Goal: Task Accomplishment & Management: Manage account settings

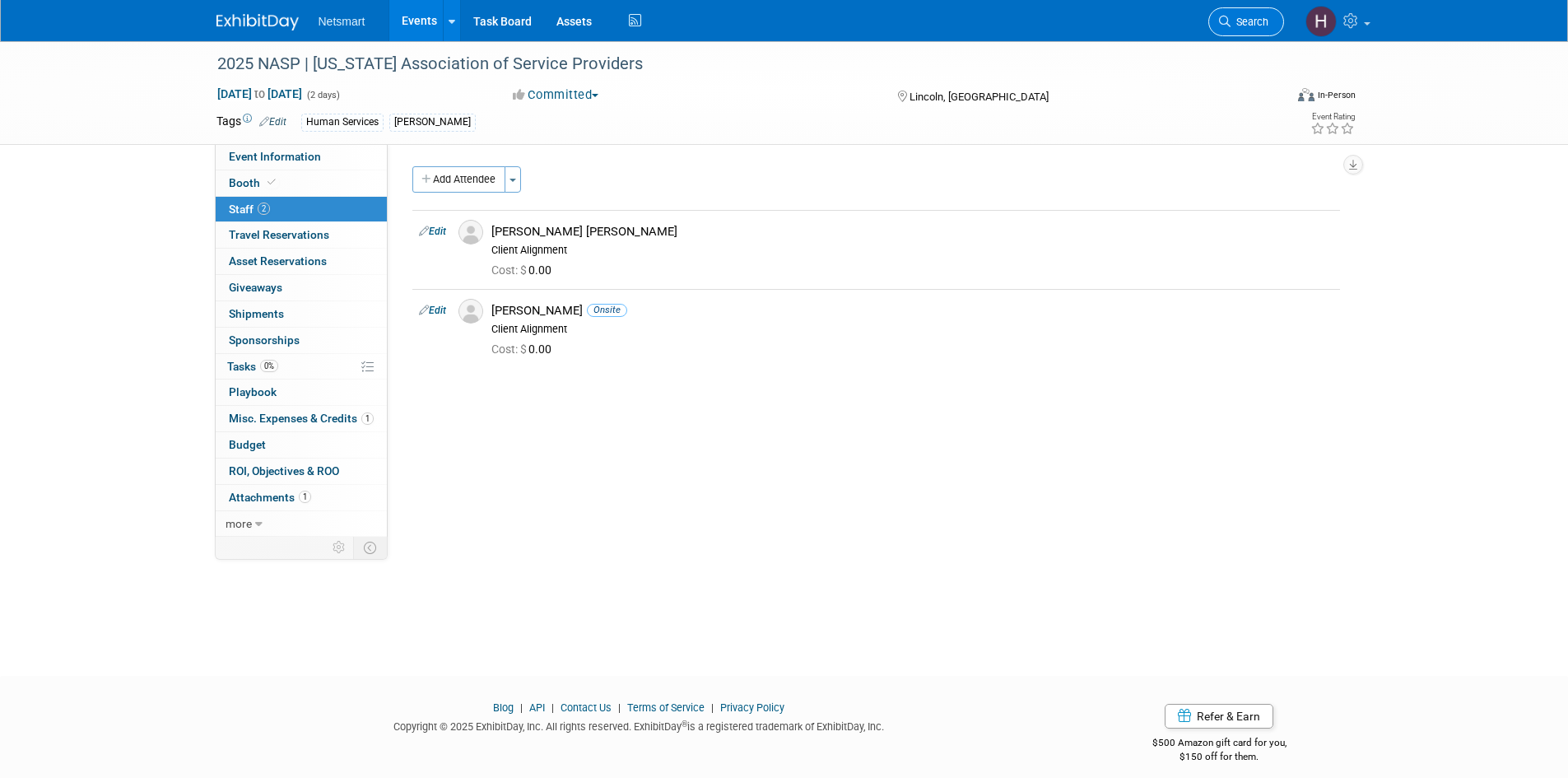
click at [1227, 18] on icon at bounding box center [1225, 21] width 12 height 12
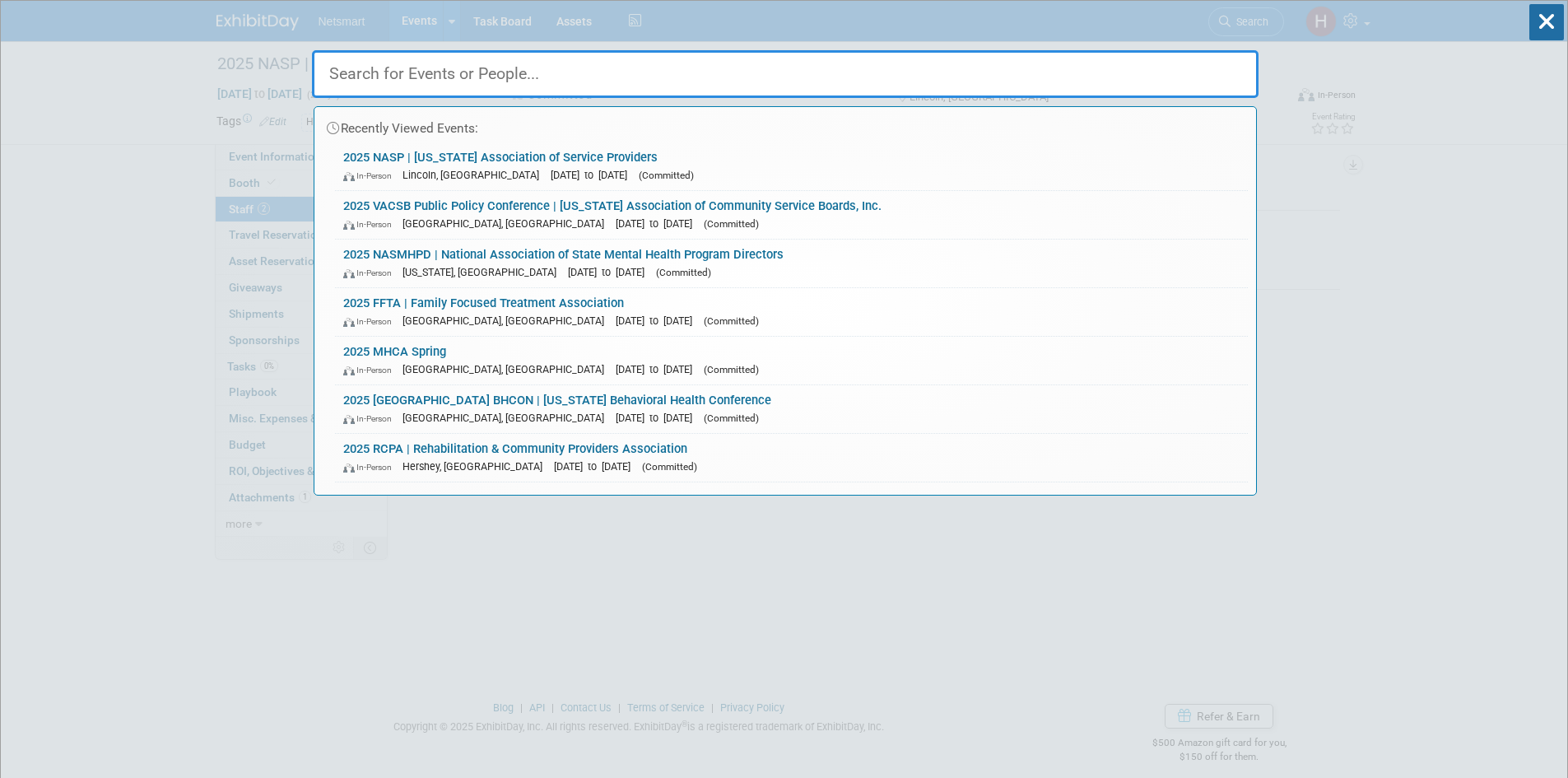
click at [576, 76] on input "text" at bounding box center [785, 74] width 946 height 48
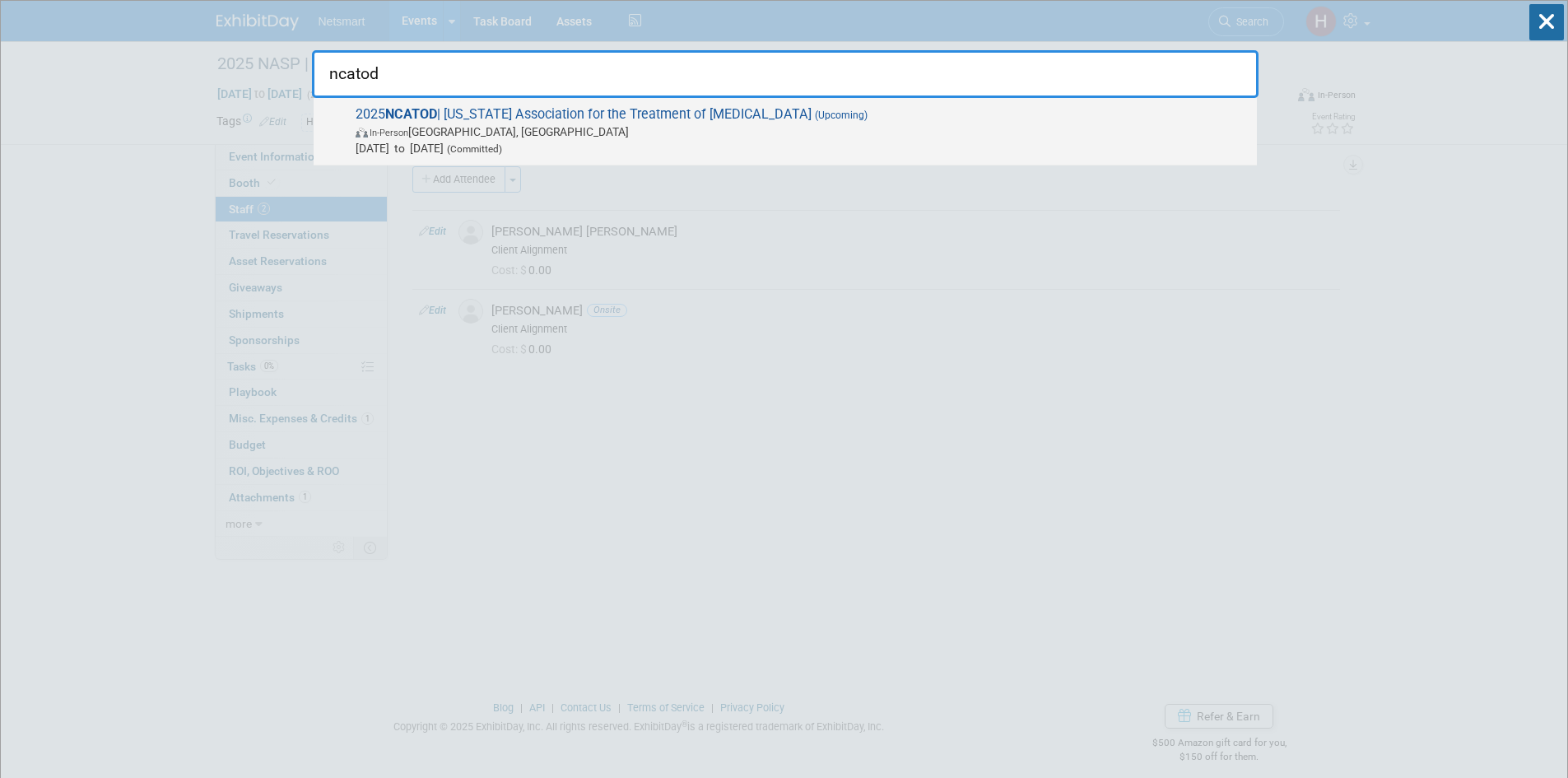
type input "ncatod"
click at [641, 114] on span "2025 NCATOD | North Carolina Association for the Treatment of Opioid Dependence…" at bounding box center [799, 131] width 898 height 50
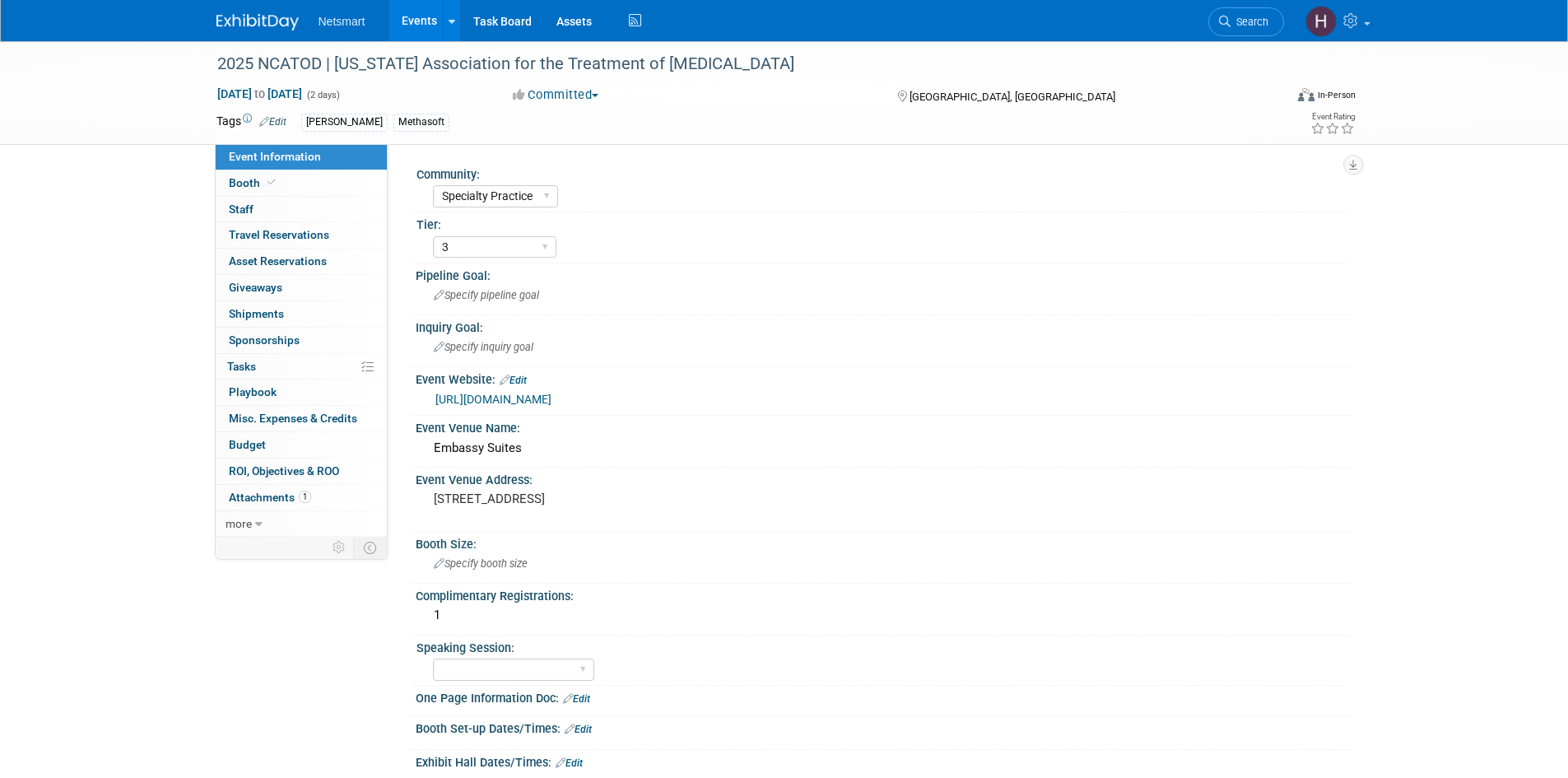
select select "Specialty Practice"
select select "3"
drag, startPoint x: 563, startPoint y: 514, endPoint x: 426, endPoint y: 504, distance: 137.4
click at [426, 504] on div "204 Centreport Drive Greensboro, NC 27409" at bounding box center [611, 506] width 390 height 39
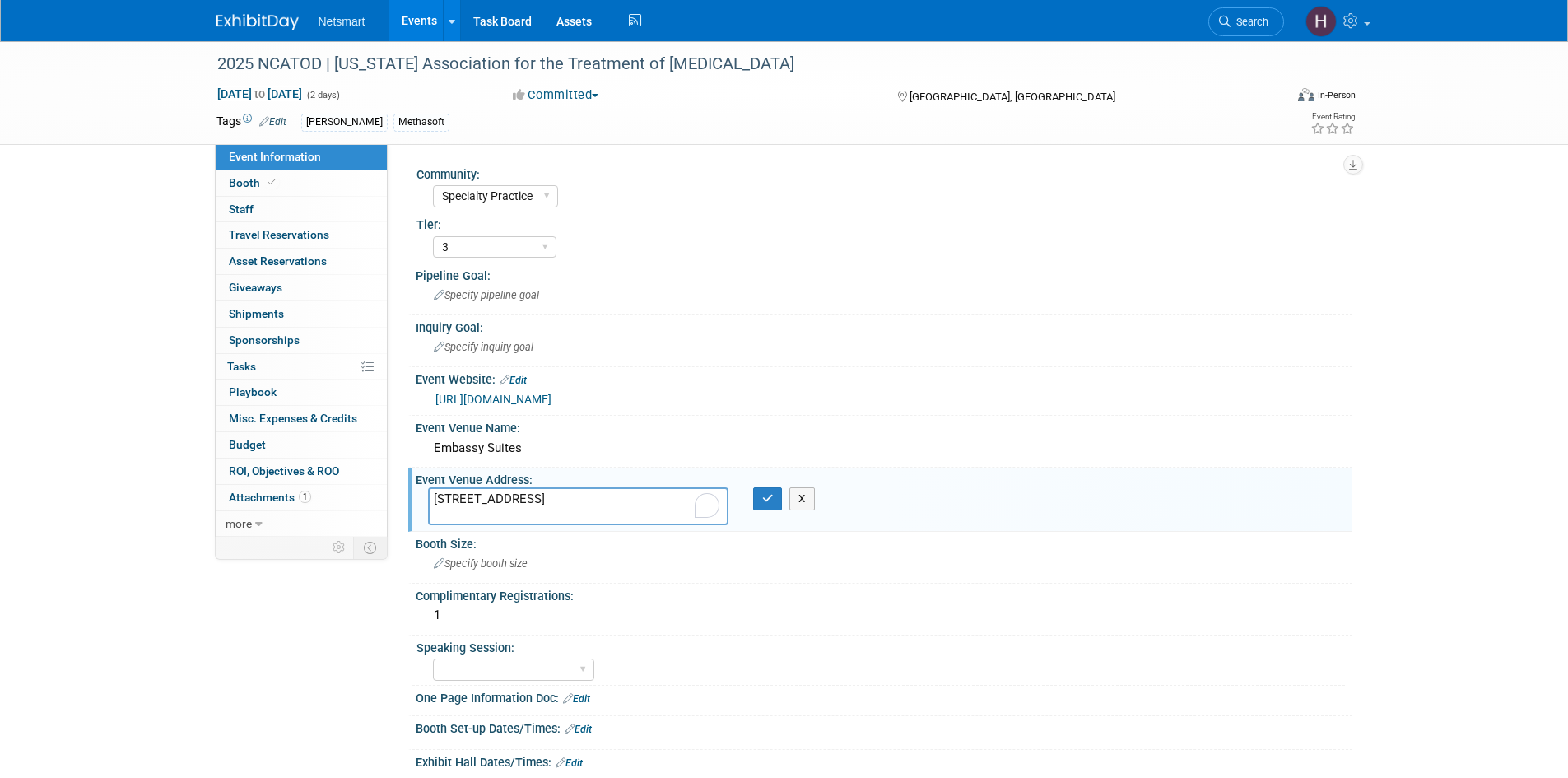
drag, startPoint x: 567, startPoint y: 515, endPoint x: 422, endPoint y: 493, distance: 146.7
click at [422, 493] on div "204 Centreport Drive Greensboro, NC 27409" at bounding box center [578, 505] width 325 height 38
click at [768, 499] on icon "button" at bounding box center [768, 499] width 12 height 11
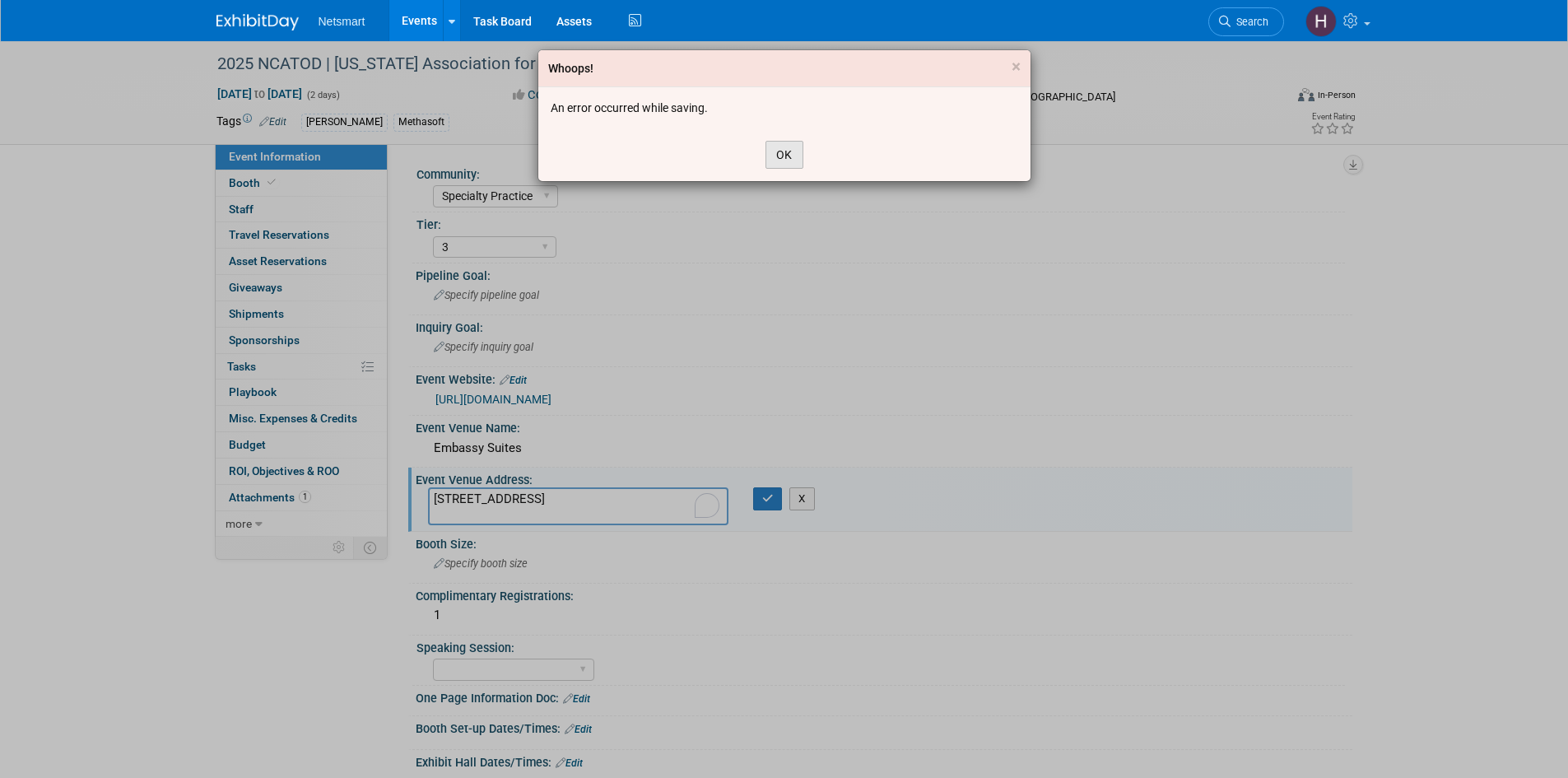
click at [770, 146] on button "OK" at bounding box center [784, 155] width 38 height 28
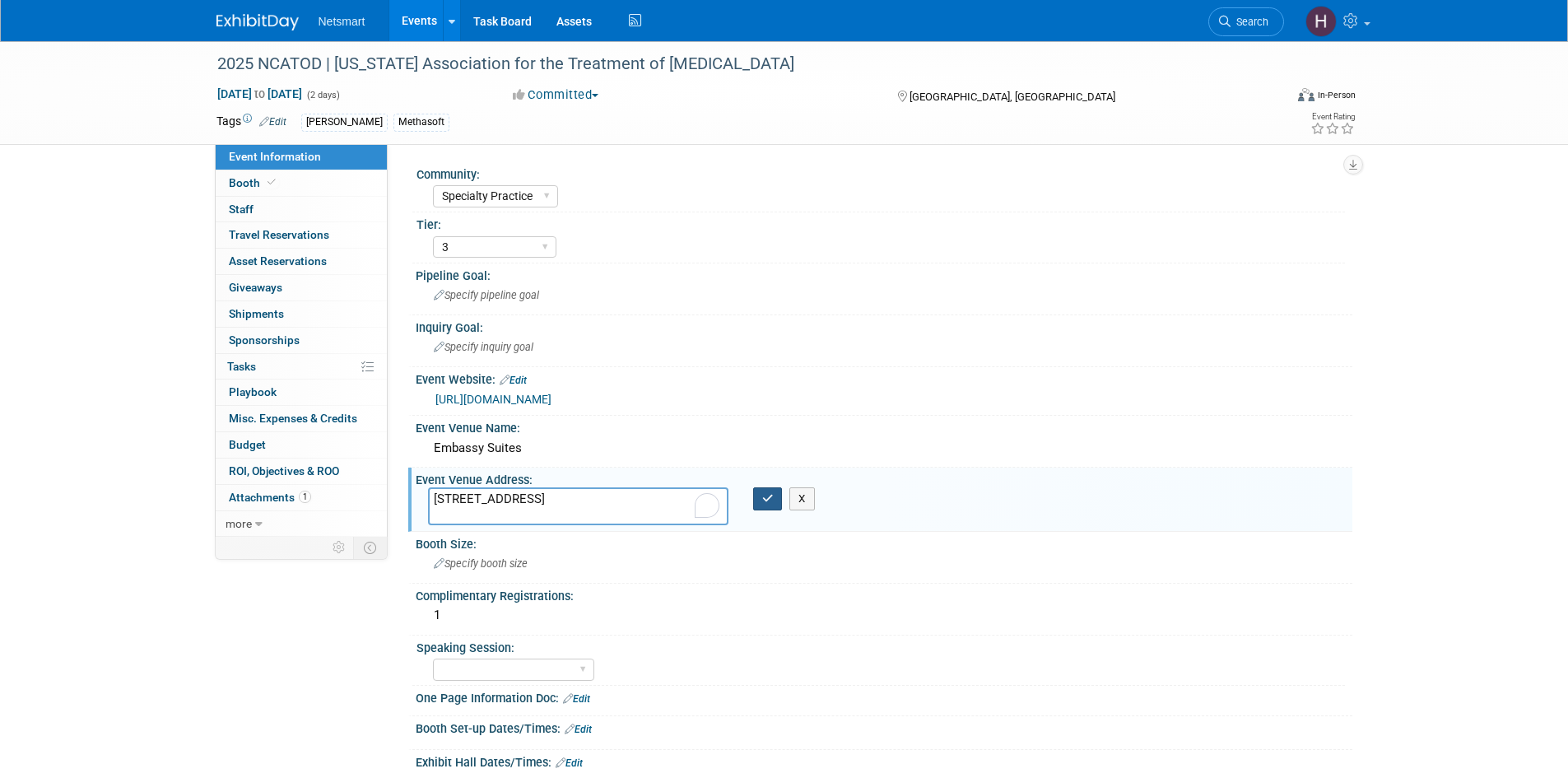
click at [773, 508] on button "button" at bounding box center [768, 498] width 29 height 23
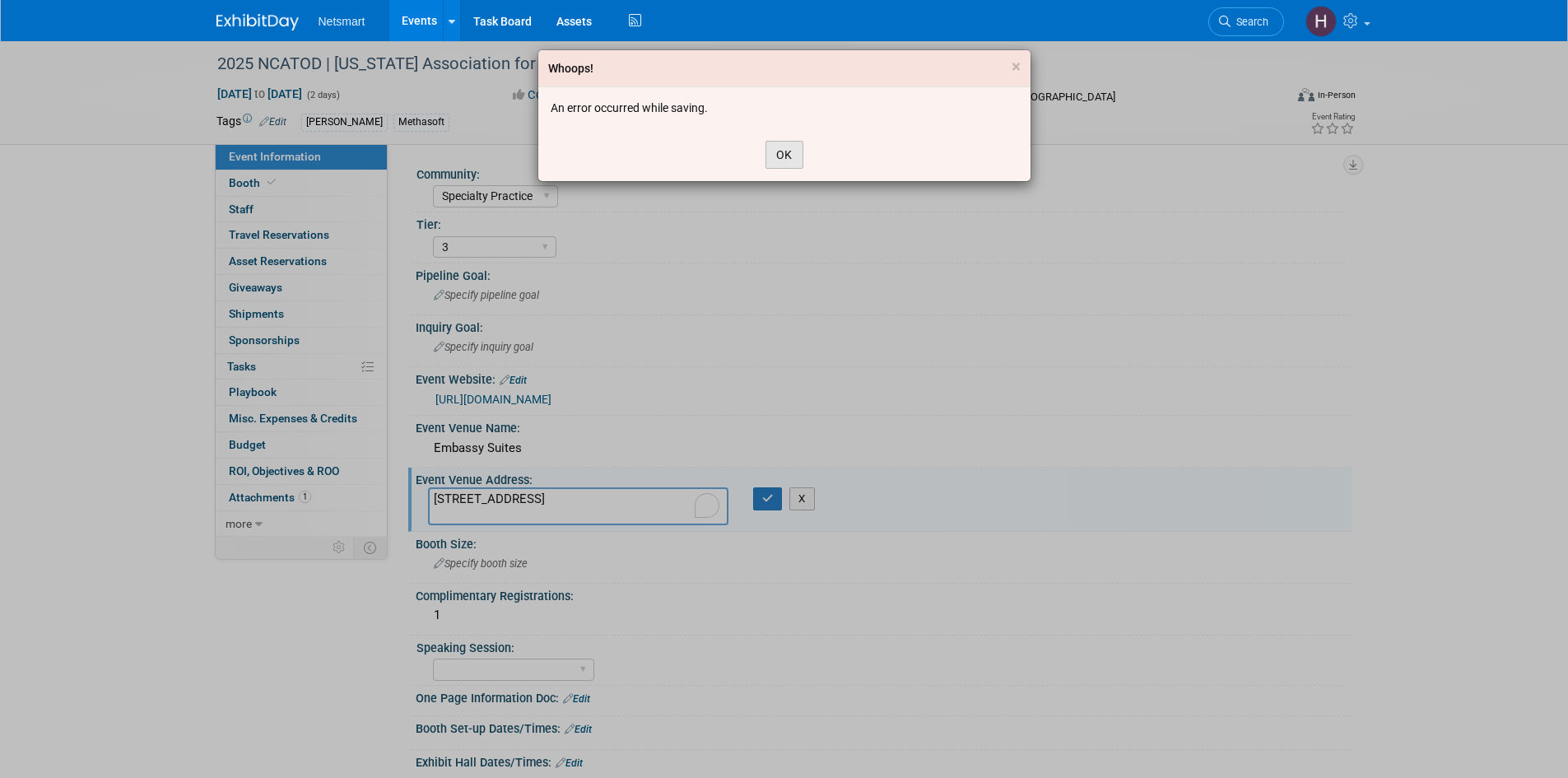
click at [791, 155] on button "OK" at bounding box center [784, 155] width 38 height 28
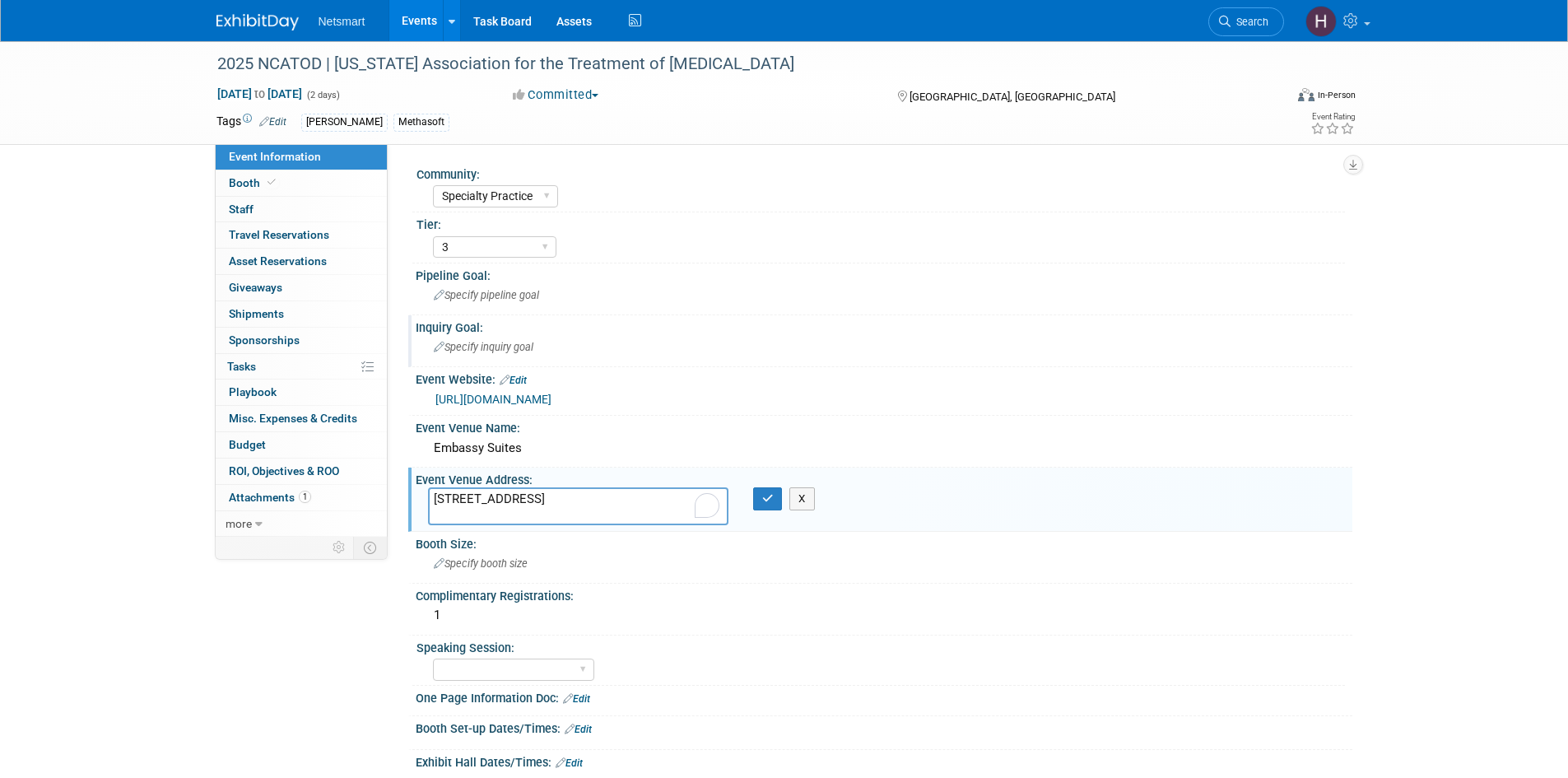
click at [985, 319] on div "Inquiry Goal:" at bounding box center [883, 325] width 936 height 20
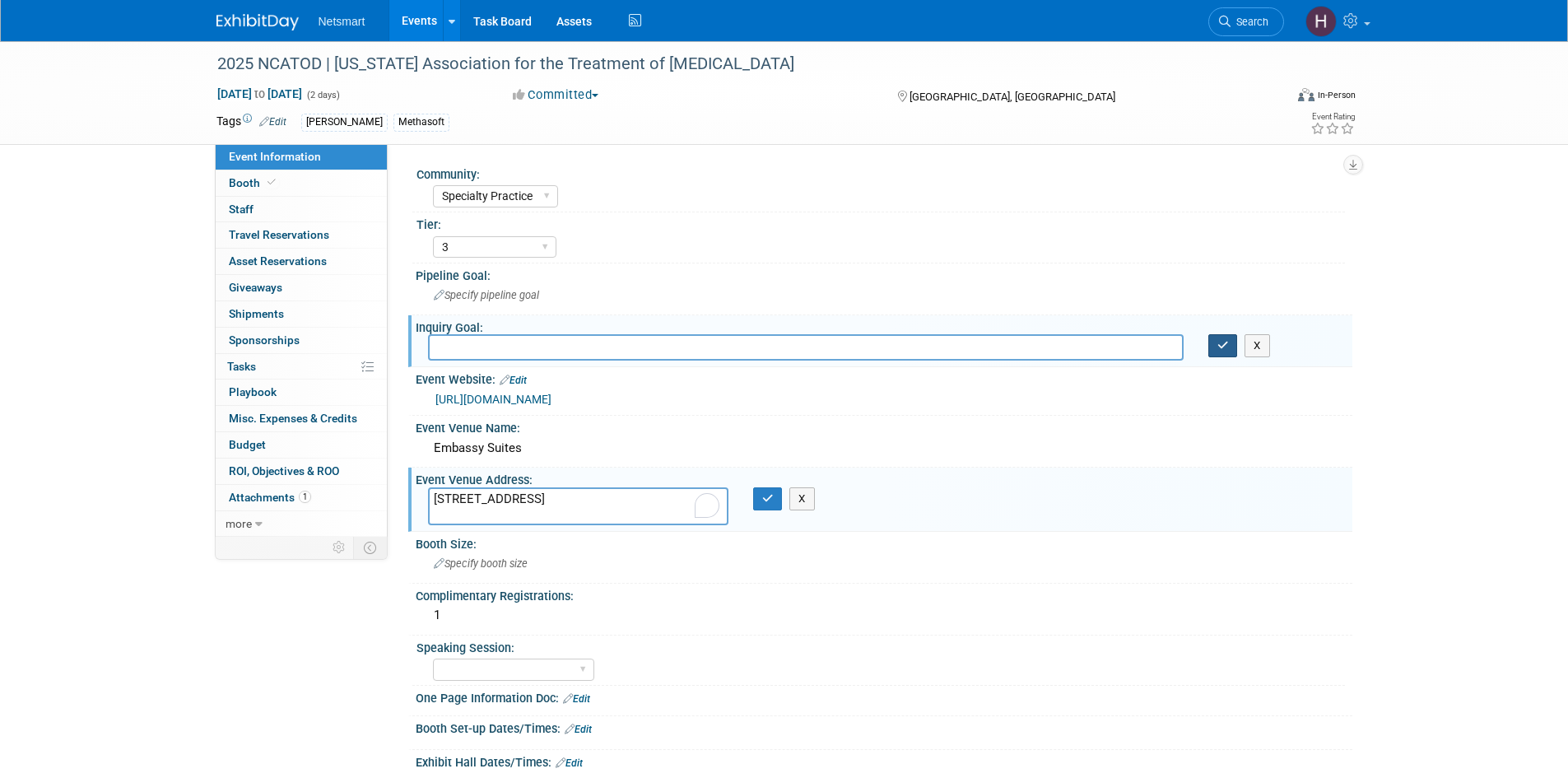
click at [1213, 341] on button "button" at bounding box center [1223, 345] width 29 height 23
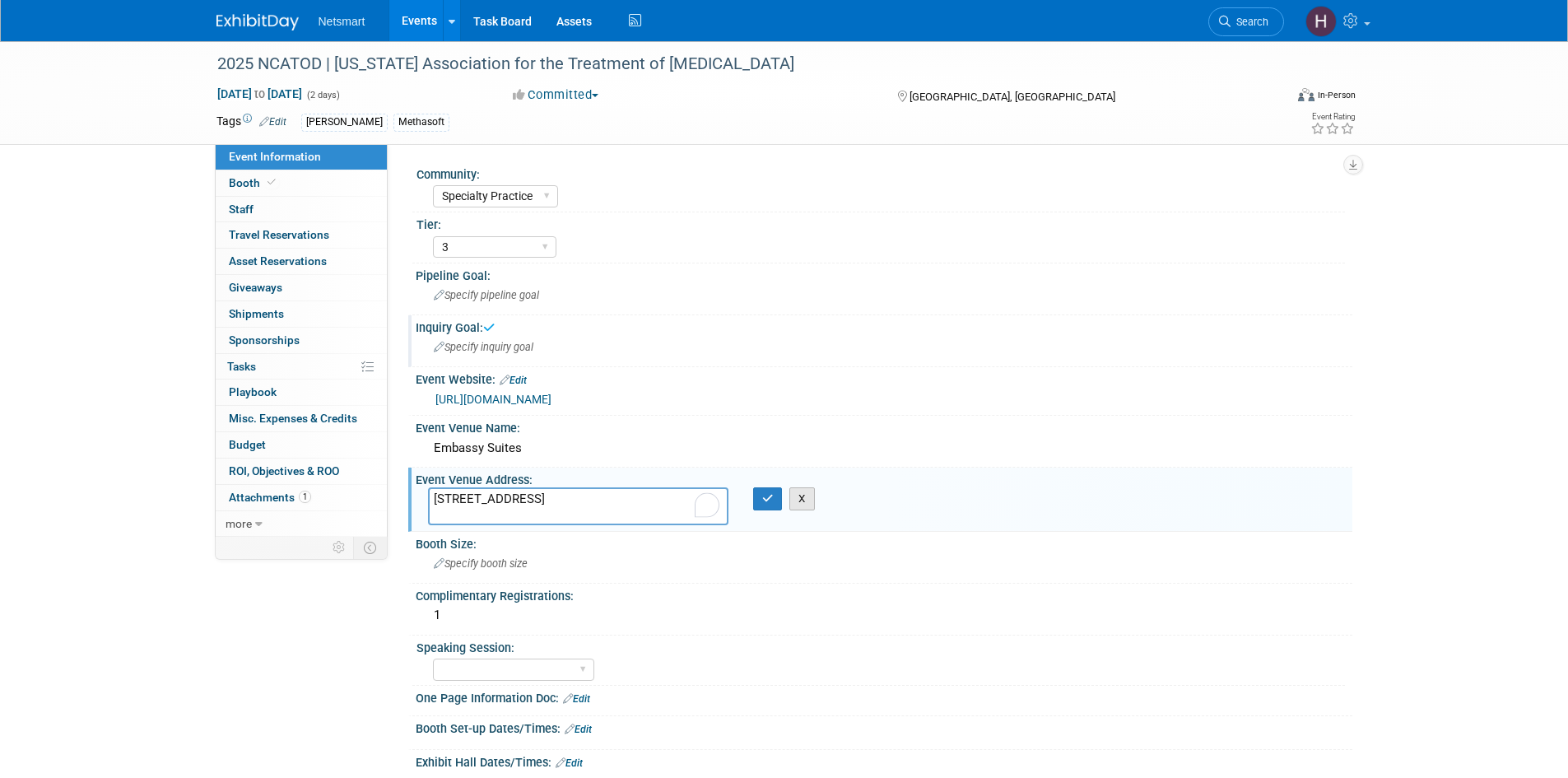
click at [809, 502] on button "X" at bounding box center [802, 498] width 26 height 23
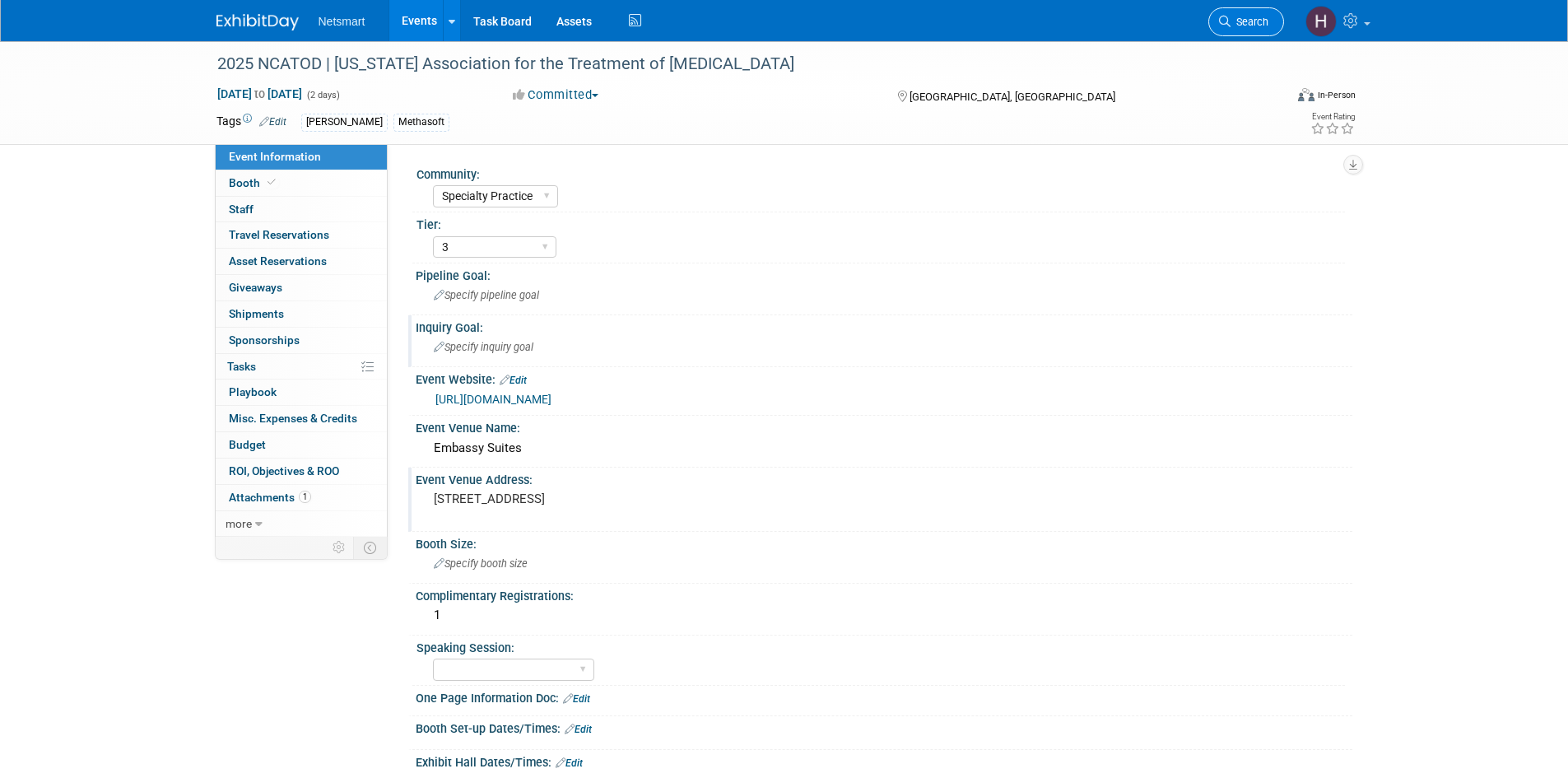
click at [1256, 24] on span "Search" at bounding box center [1249, 21] width 38 height 12
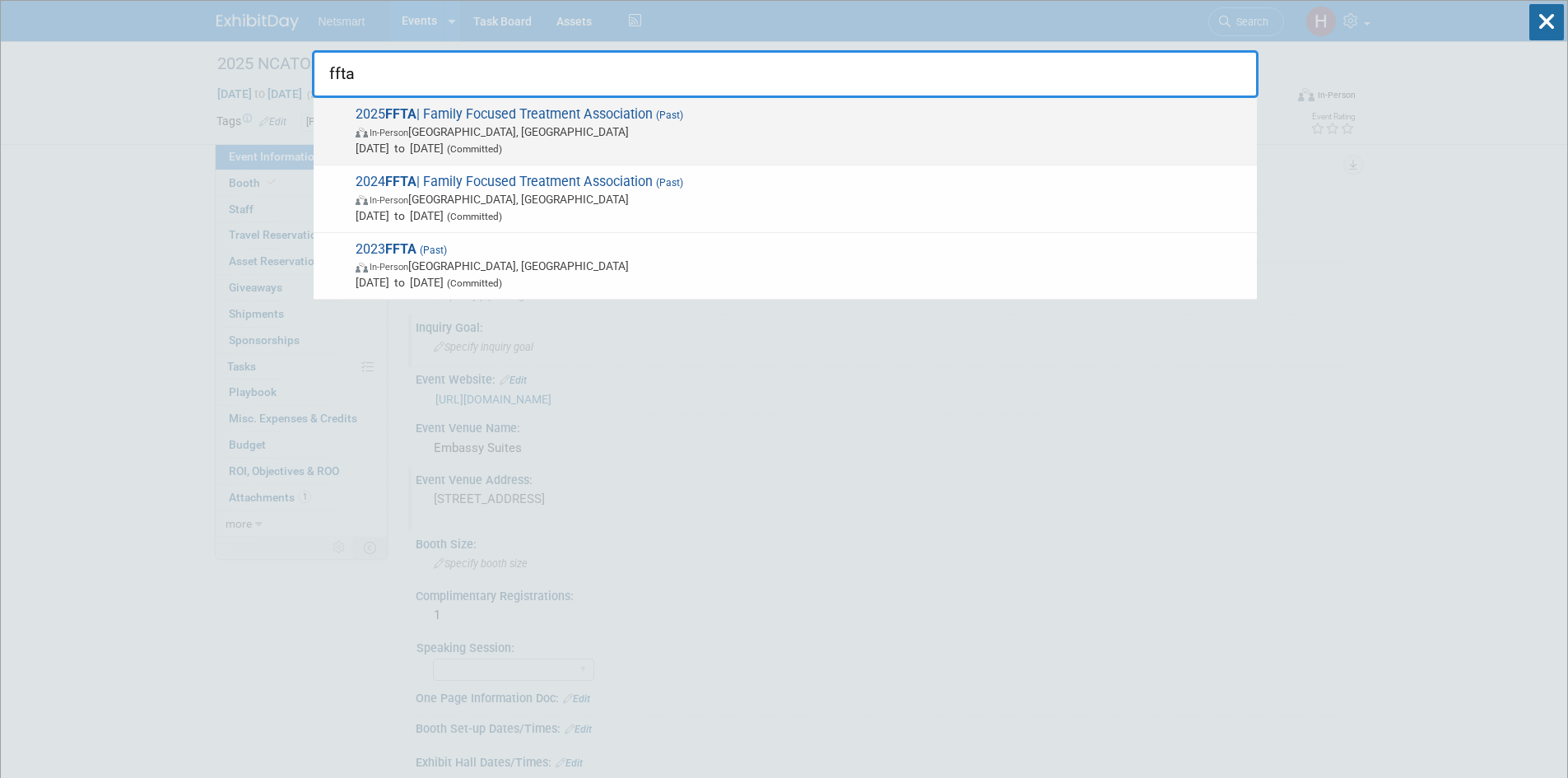
type input "ffta"
click at [634, 126] on span "In-Person New Orleans, LA" at bounding box center [802, 132] width 893 height 16
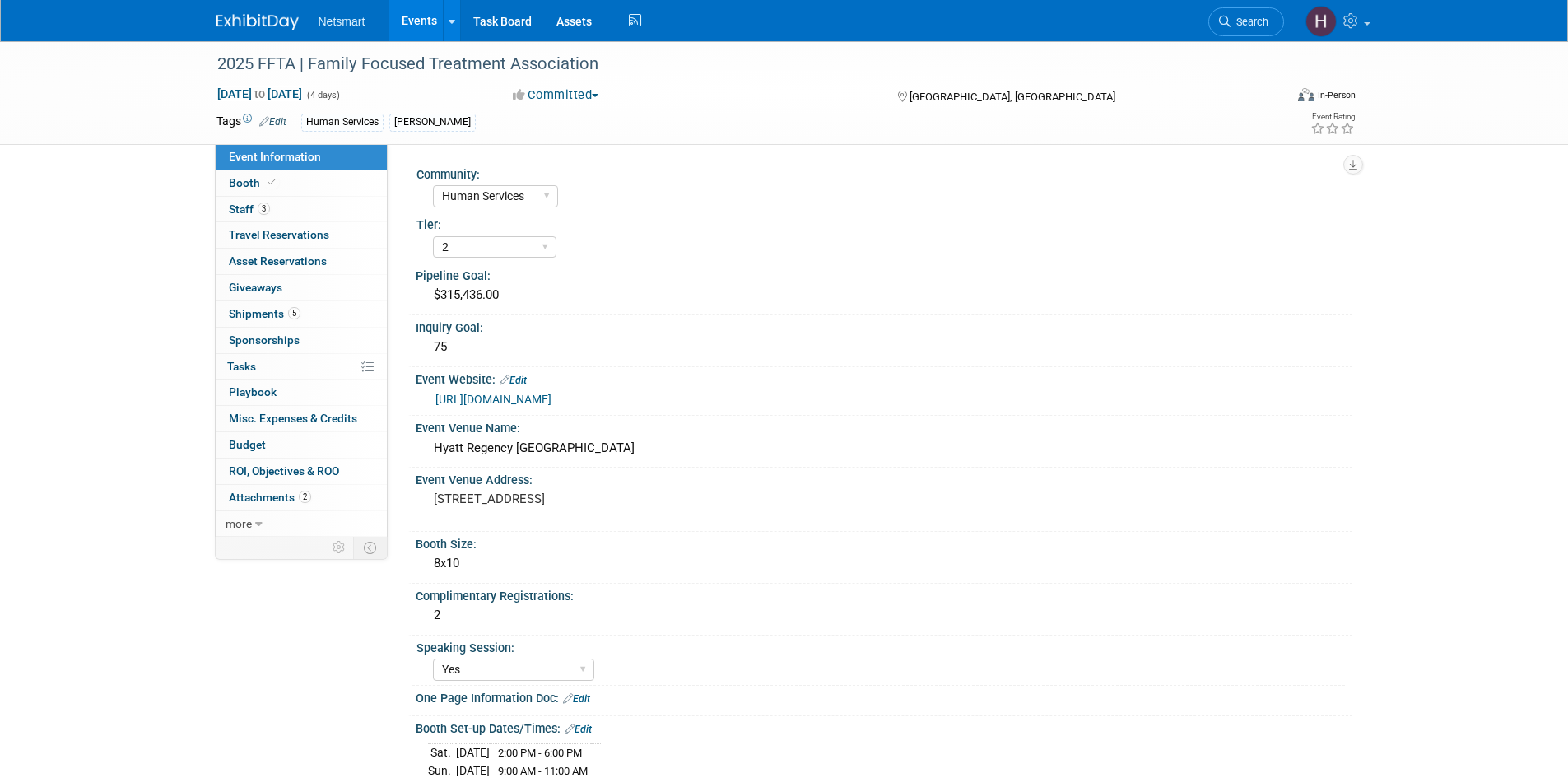
select select "Human Services"
select select "2"
select select "Yes"
click at [288, 423] on span "Misc. Expenses & Credits 0" at bounding box center [293, 418] width 128 height 13
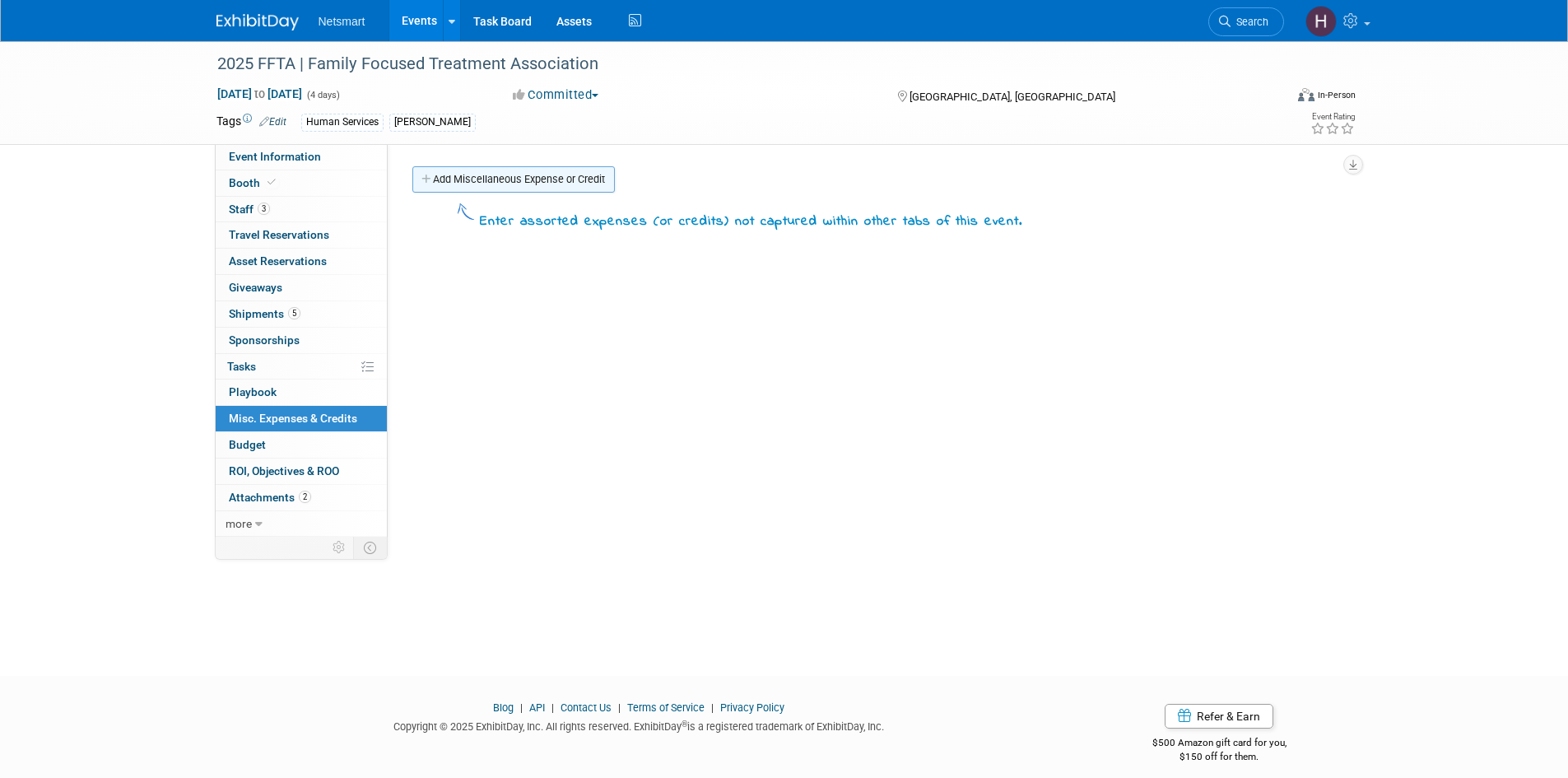
click at [500, 187] on link "Add Miscellaneous Expense or Credit" at bounding box center [513, 179] width 202 height 27
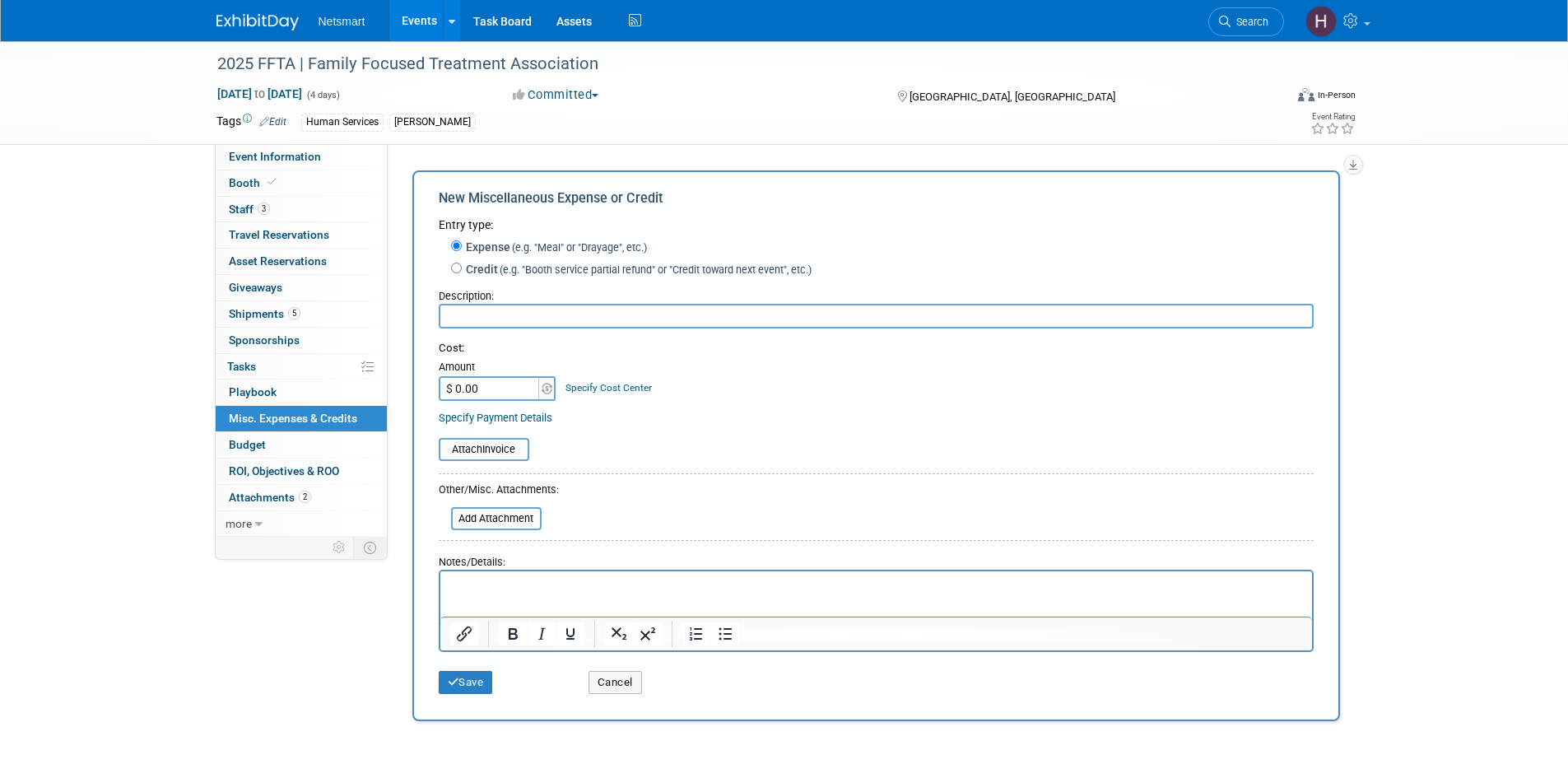
click at [499, 313] on input "text" at bounding box center [876, 316] width 875 height 25
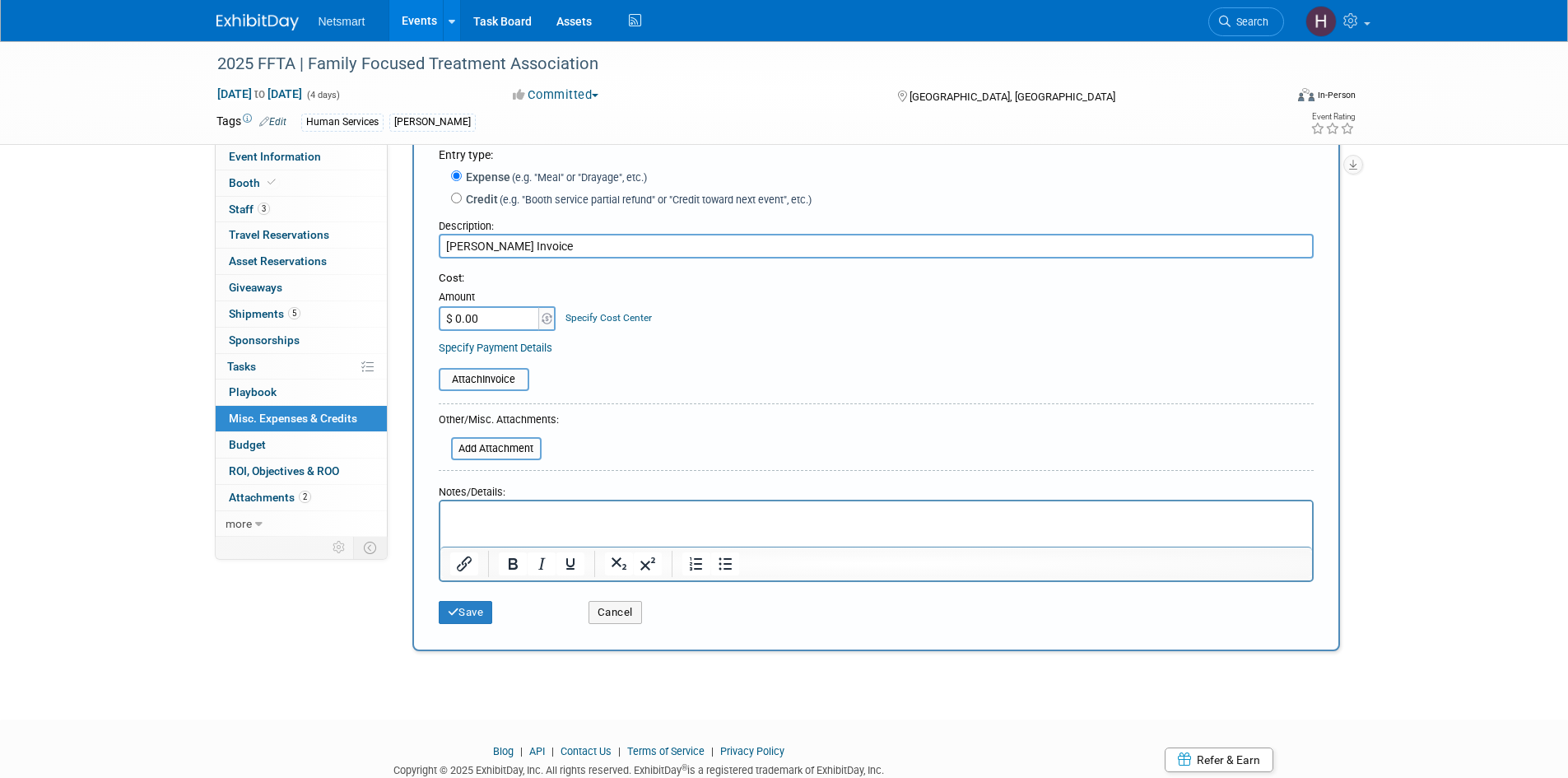
scroll to position [128, 0]
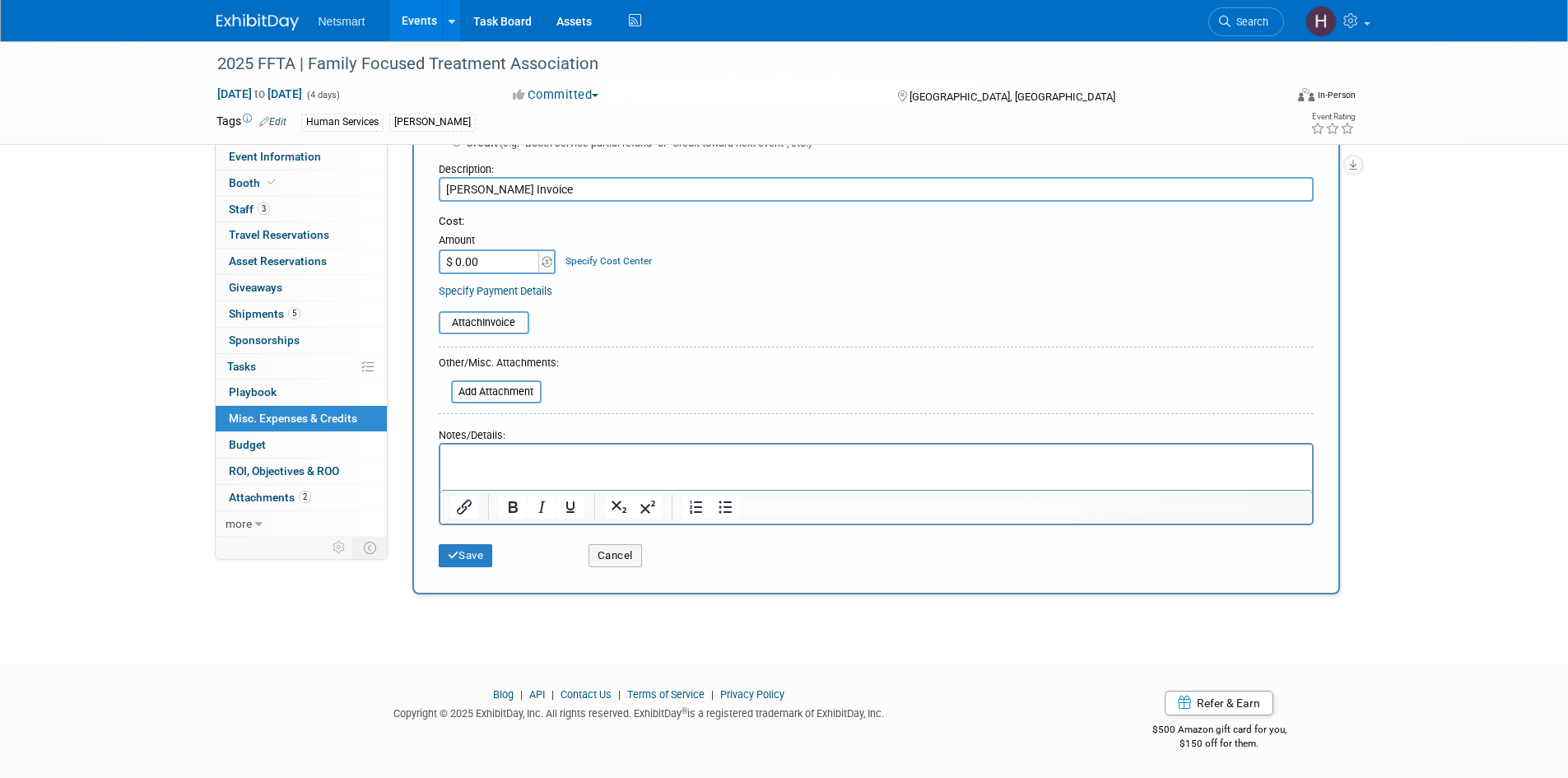
type input "[PERSON_NAME] Invoice"
click at [471, 259] on input "$ 0.00" at bounding box center [490, 261] width 103 height 25
type input "$ 1,816.41"
click at [471, 550] on button "Save" at bounding box center [465, 555] width 54 height 23
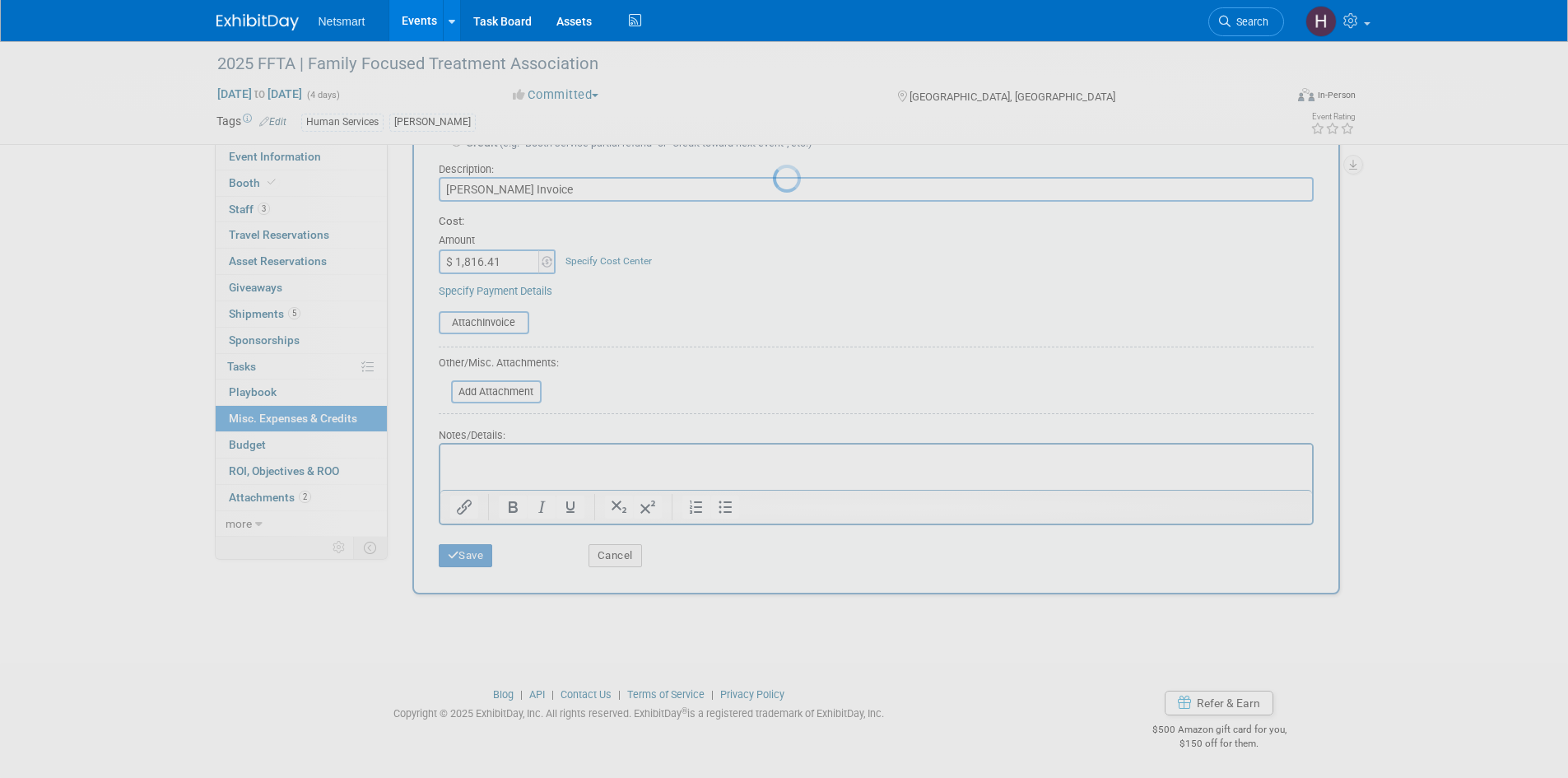
scroll to position [13, 0]
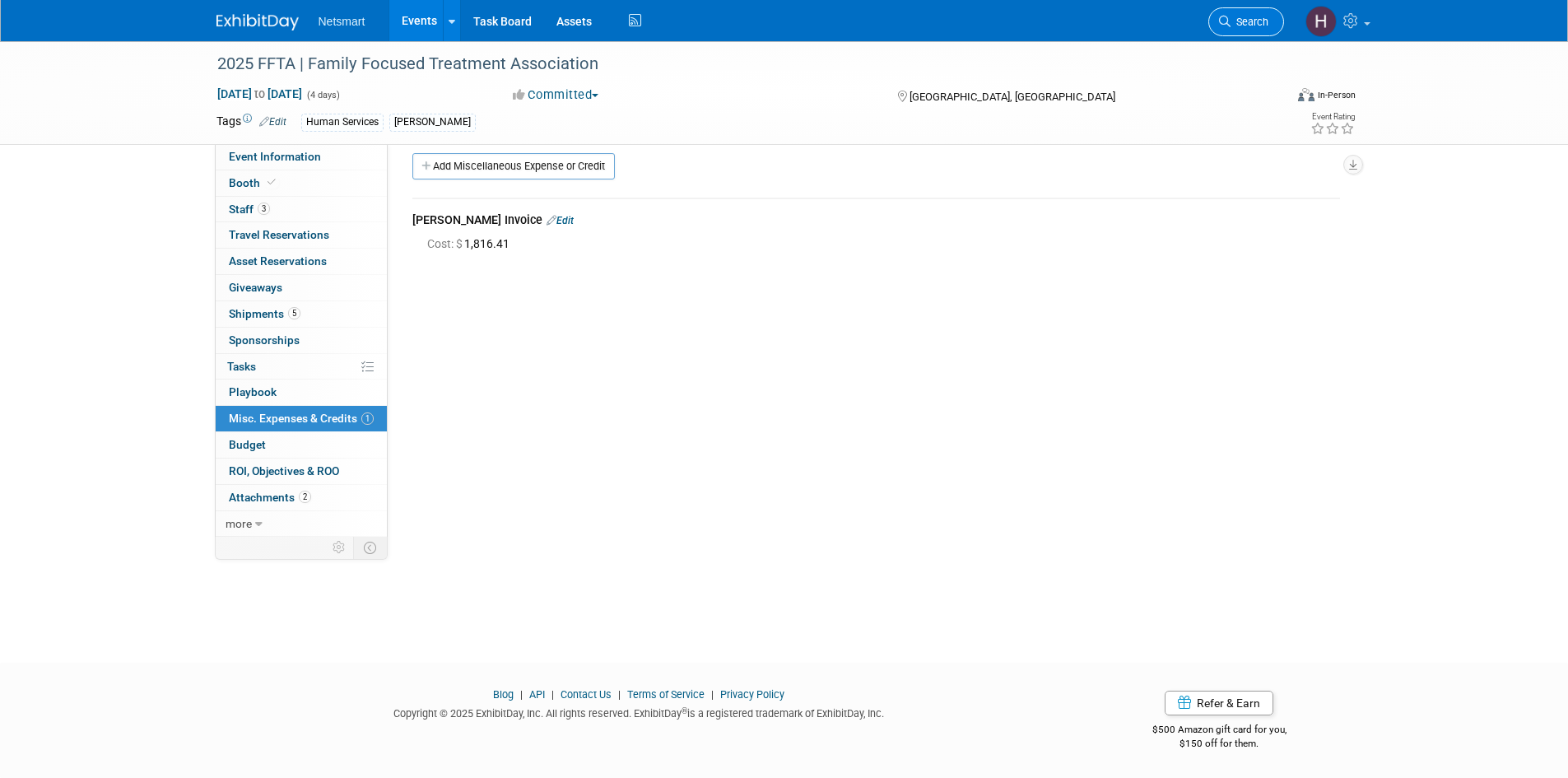
click at [1238, 27] on span "Search" at bounding box center [1249, 21] width 38 height 12
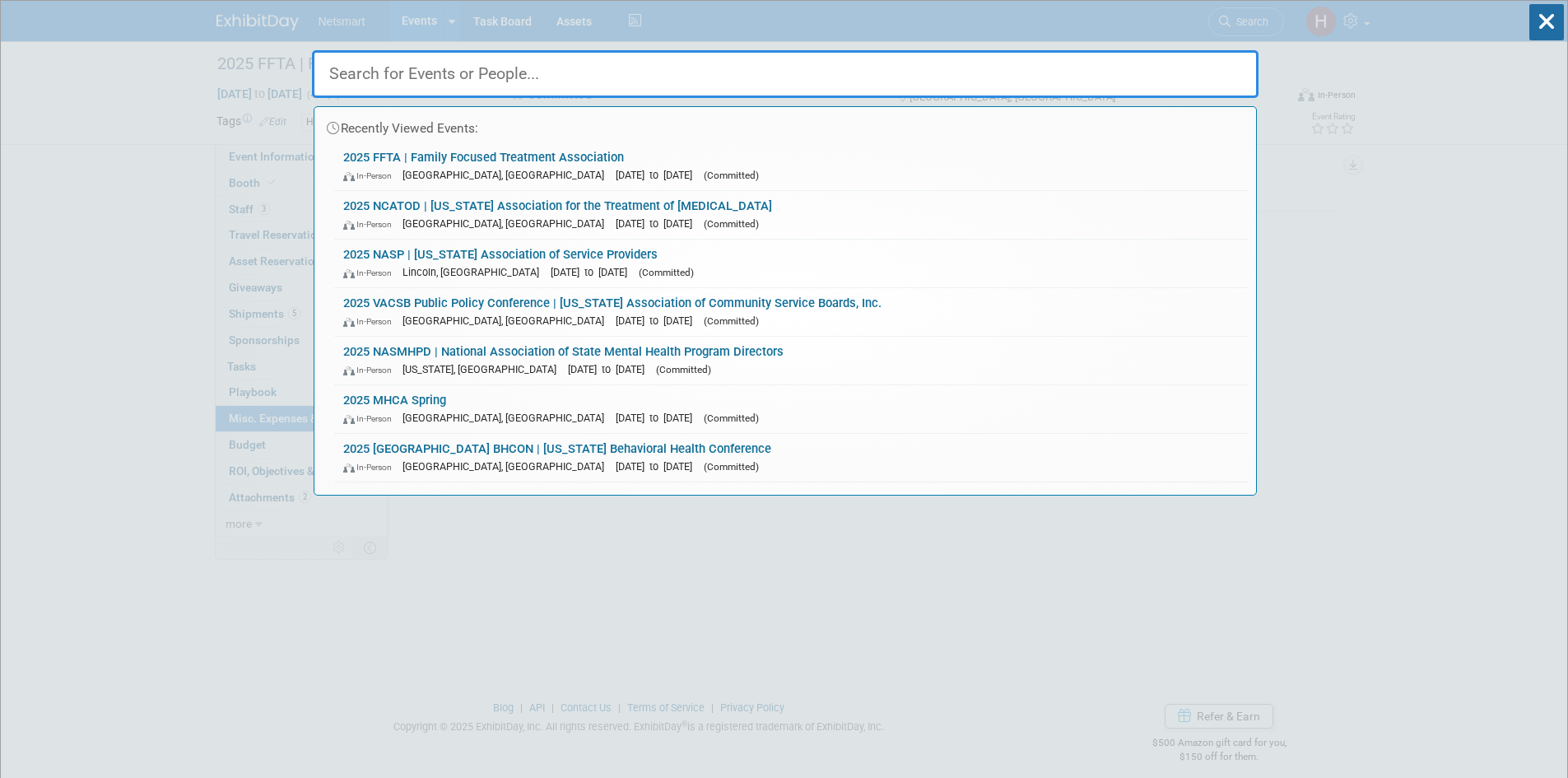
click at [616, 65] on input "text" at bounding box center [785, 74] width 946 height 48
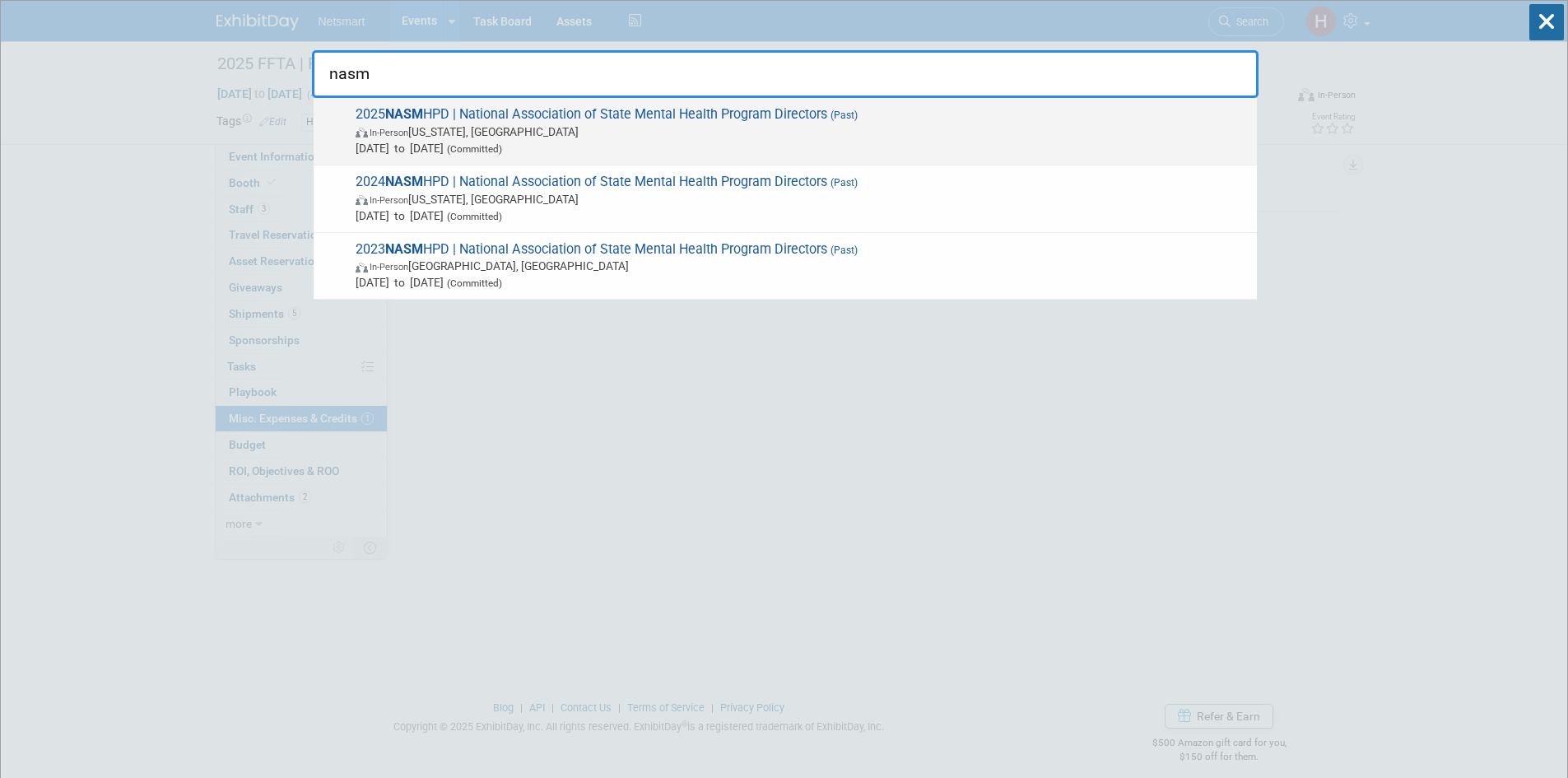
type input "nasm"
click at [622, 115] on span "2025 NASM HPD | National Association of State Mental Health Program Directors (…" at bounding box center [799, 131] width 898 height 50
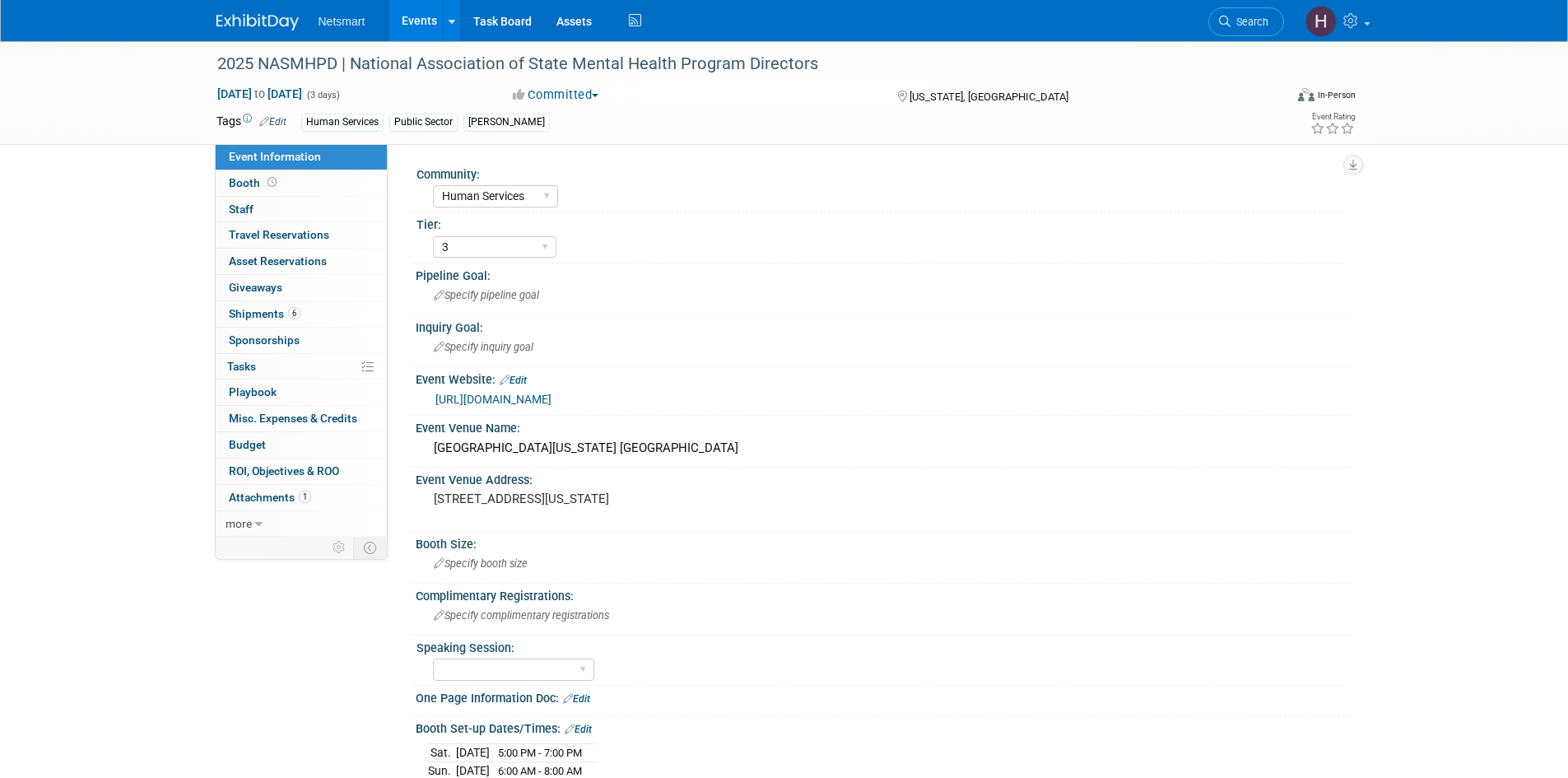
select select "Human Services"
select select "3"
click at [302, 418] on span "Misc. Expenses & Credits 0" at bounding box center [293, 418] width 128 height 13
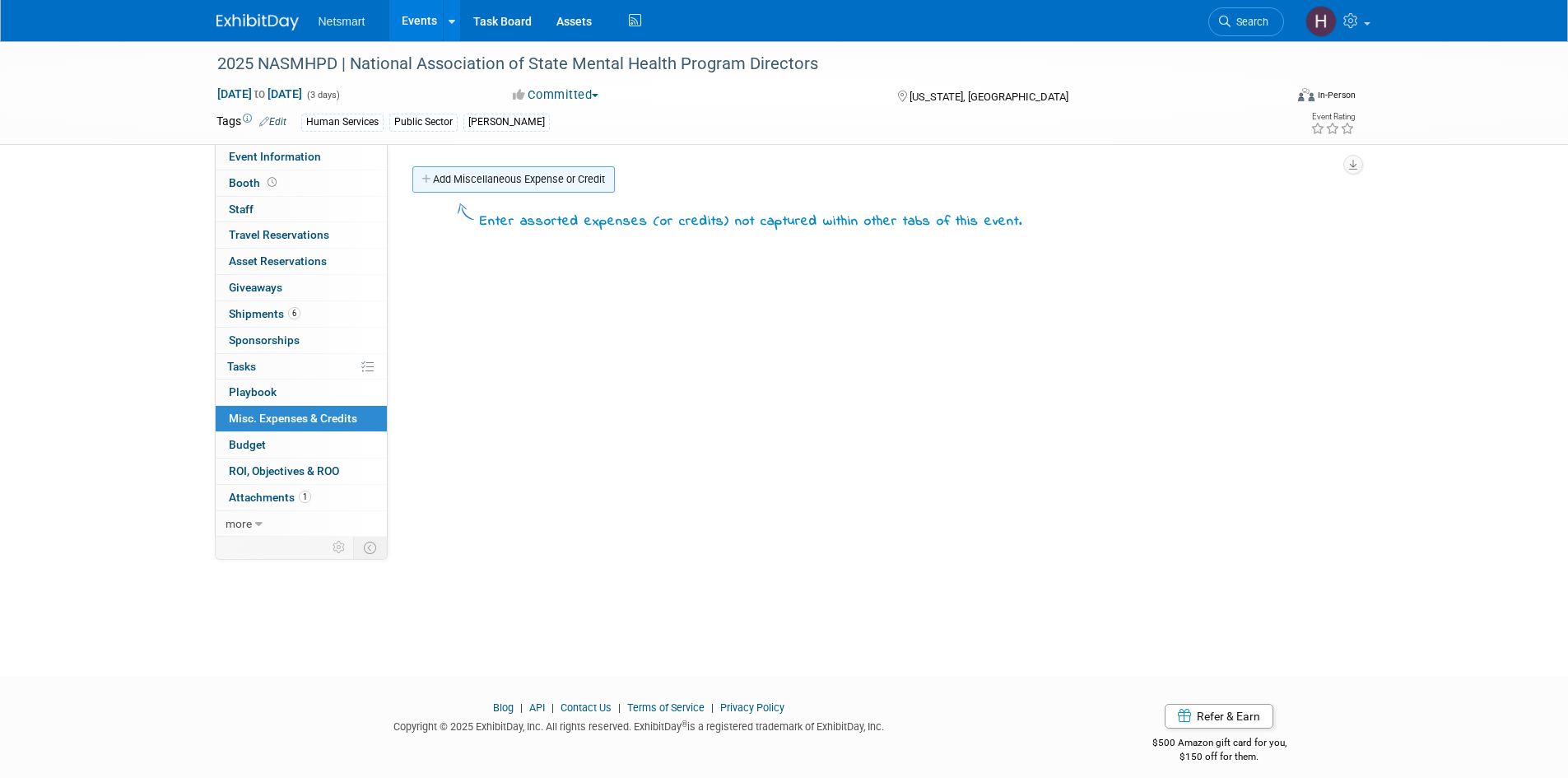
click at [489, 183] on link "Add Miscellaneous Expense or Credit" at bounding box center [513, 179] width 202 height 27
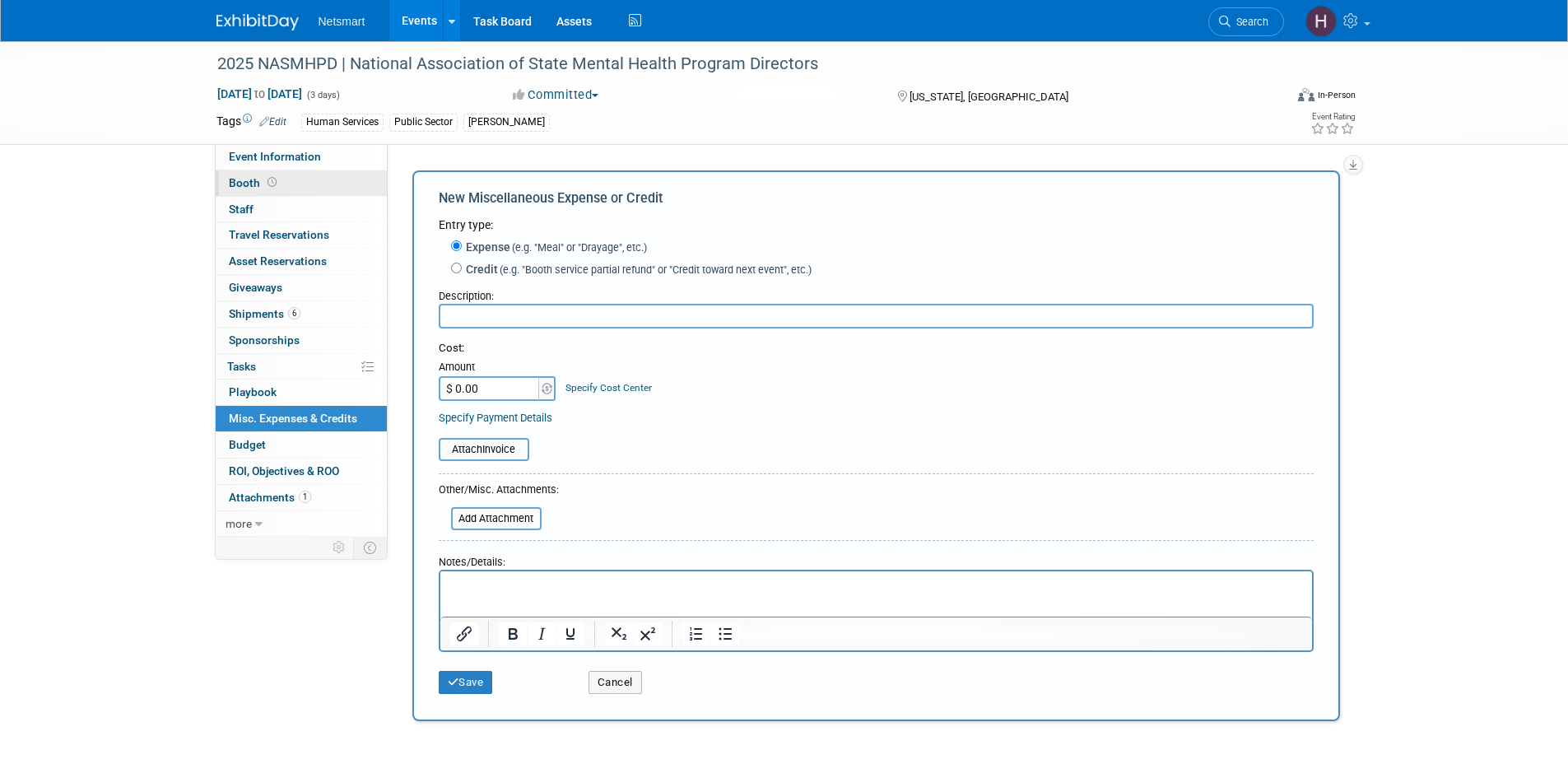
click at [306, 176] on link "Booth" at bounding box center [301, 183] width 171 height 26
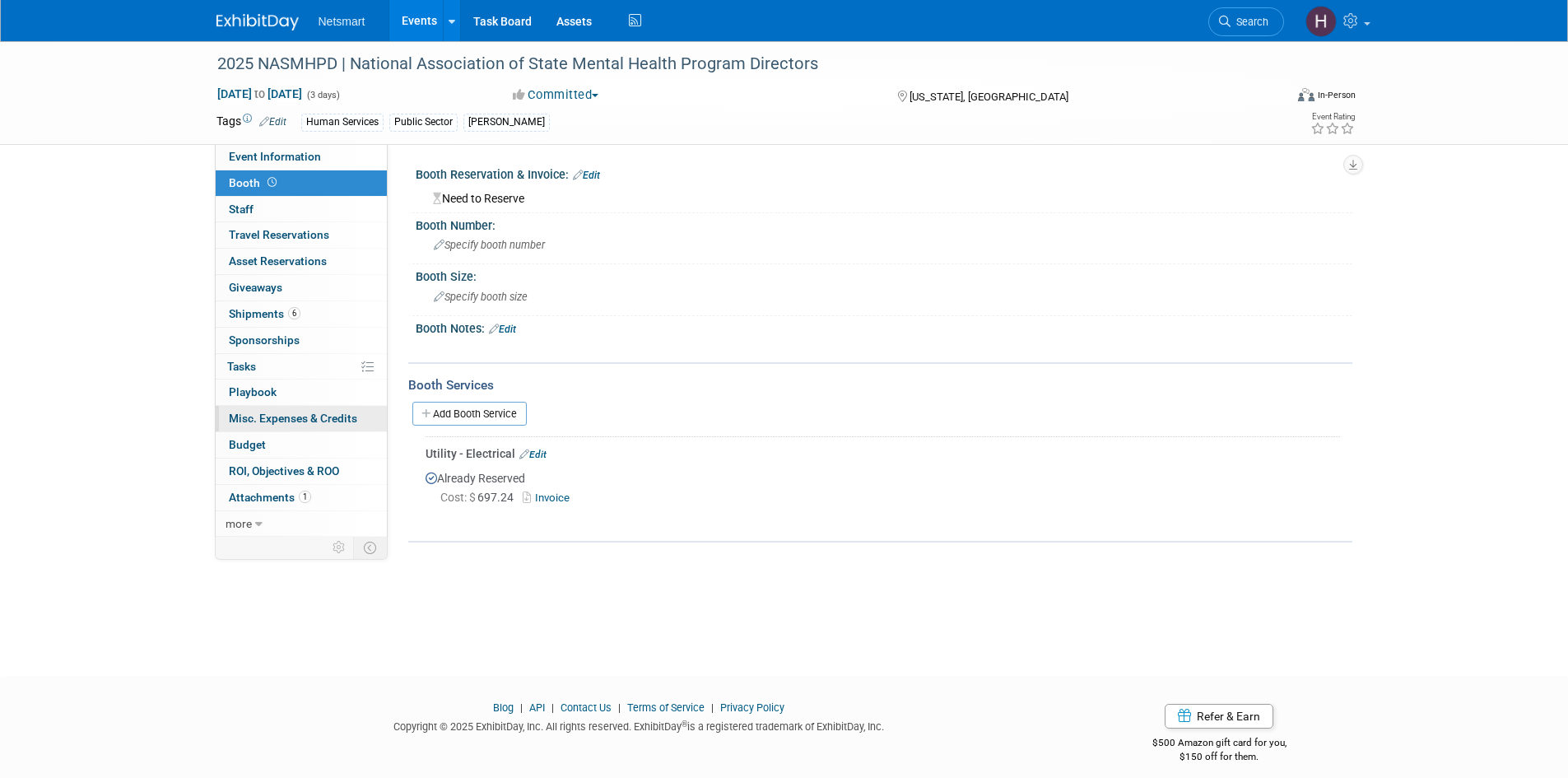
click at [297, 416] on span "Misc. Expenses & Credits 0" at bounding box center [293, 418] width 128 height 13
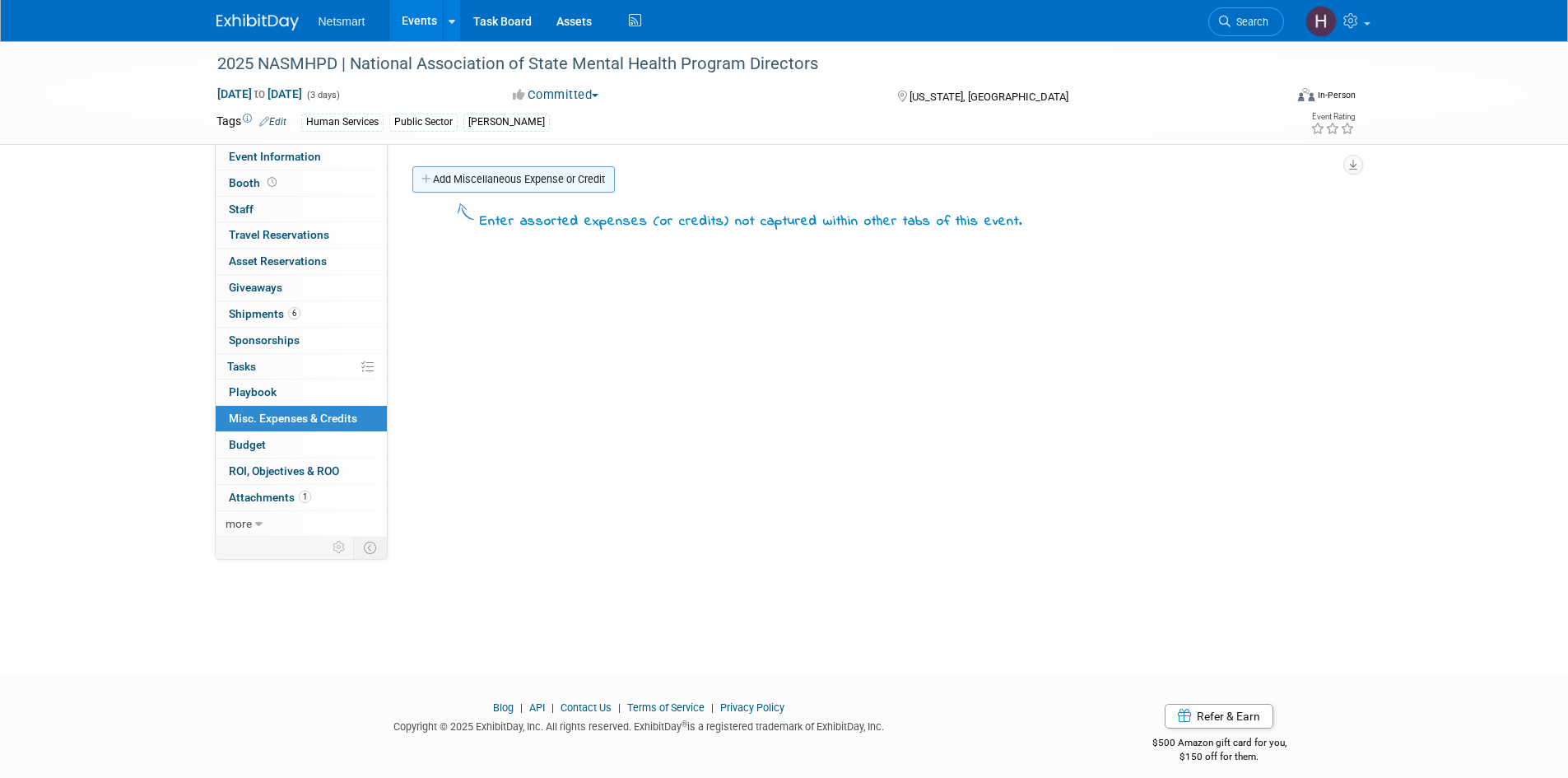
click at [538, 174] on link "Add Miscellaneous Expense or Credit" at bounding box center [513, 179] width 202 height 27
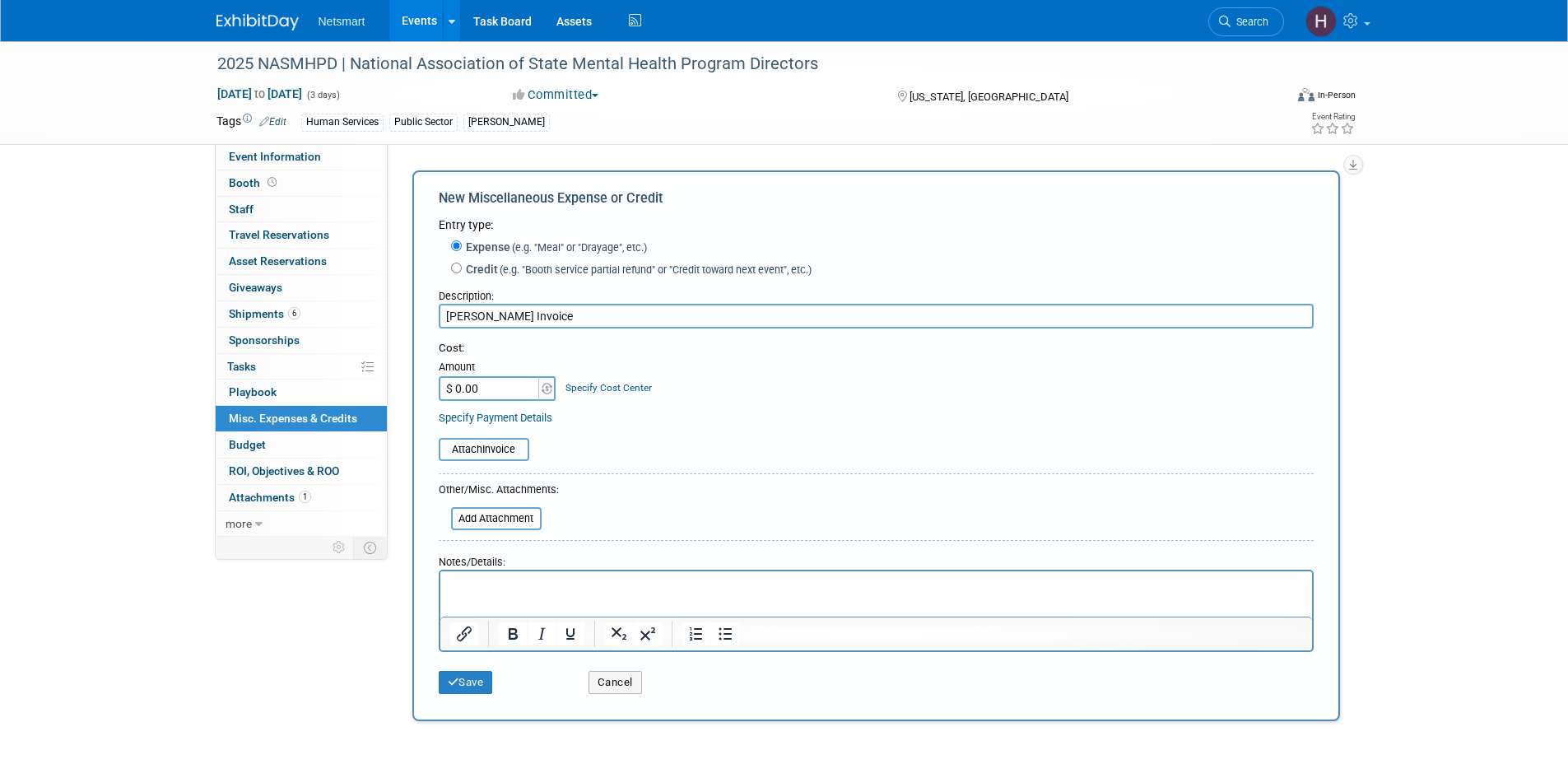
type input "[PERSON_NAME] Invoice"
click at [489, 391] on input "$ 0.00" at bounding box center [490, 388] width 103 height 25
type input "$ 2,672.28"
click at [470, 687] on button "Save" at bounding box center [465, 682] width 54 height 23
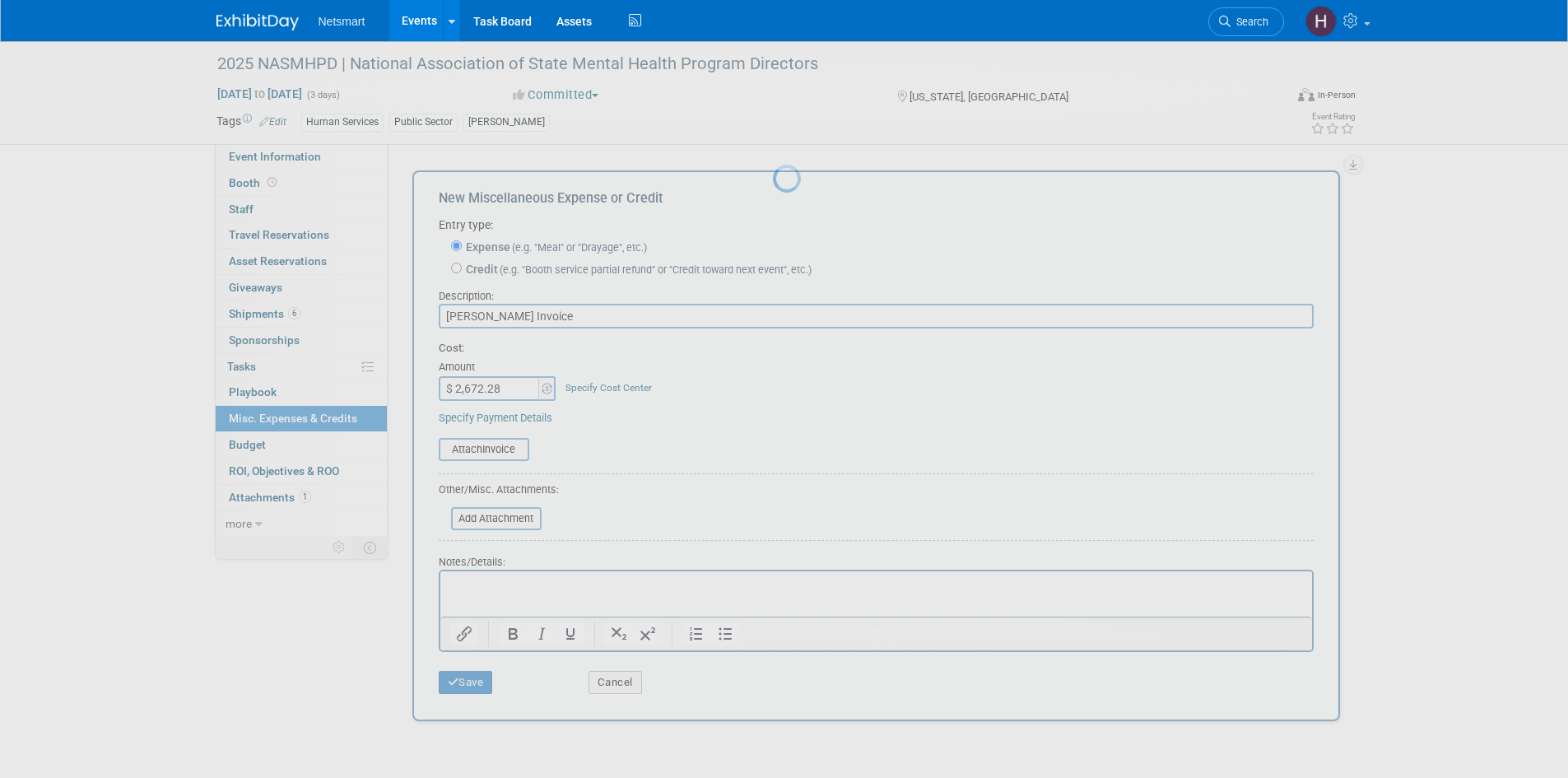
scroll to position [13, 0]
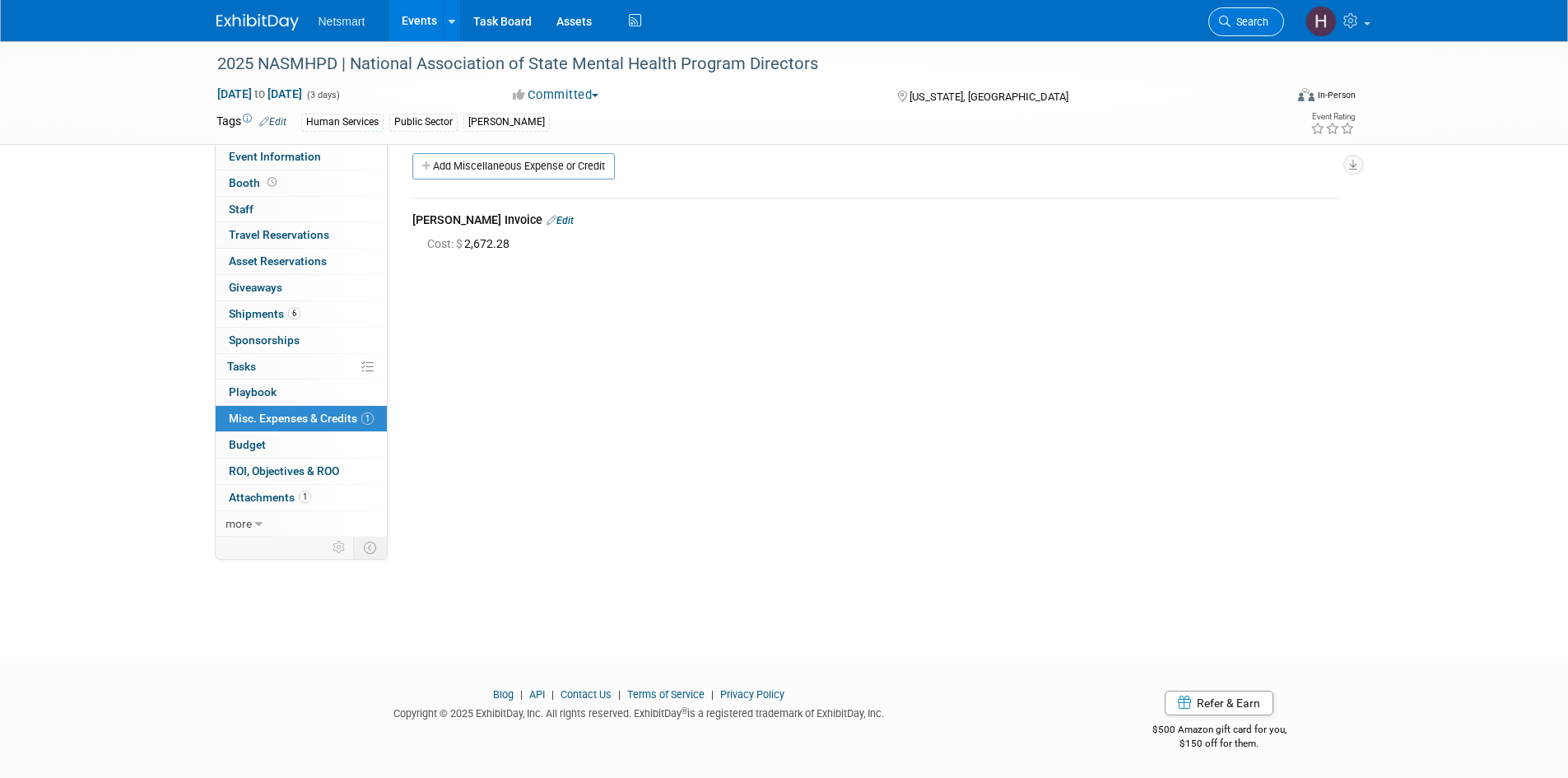
click at [1242, 12] on link "Search" at bounding box center [1246, 21] width 76 height 28
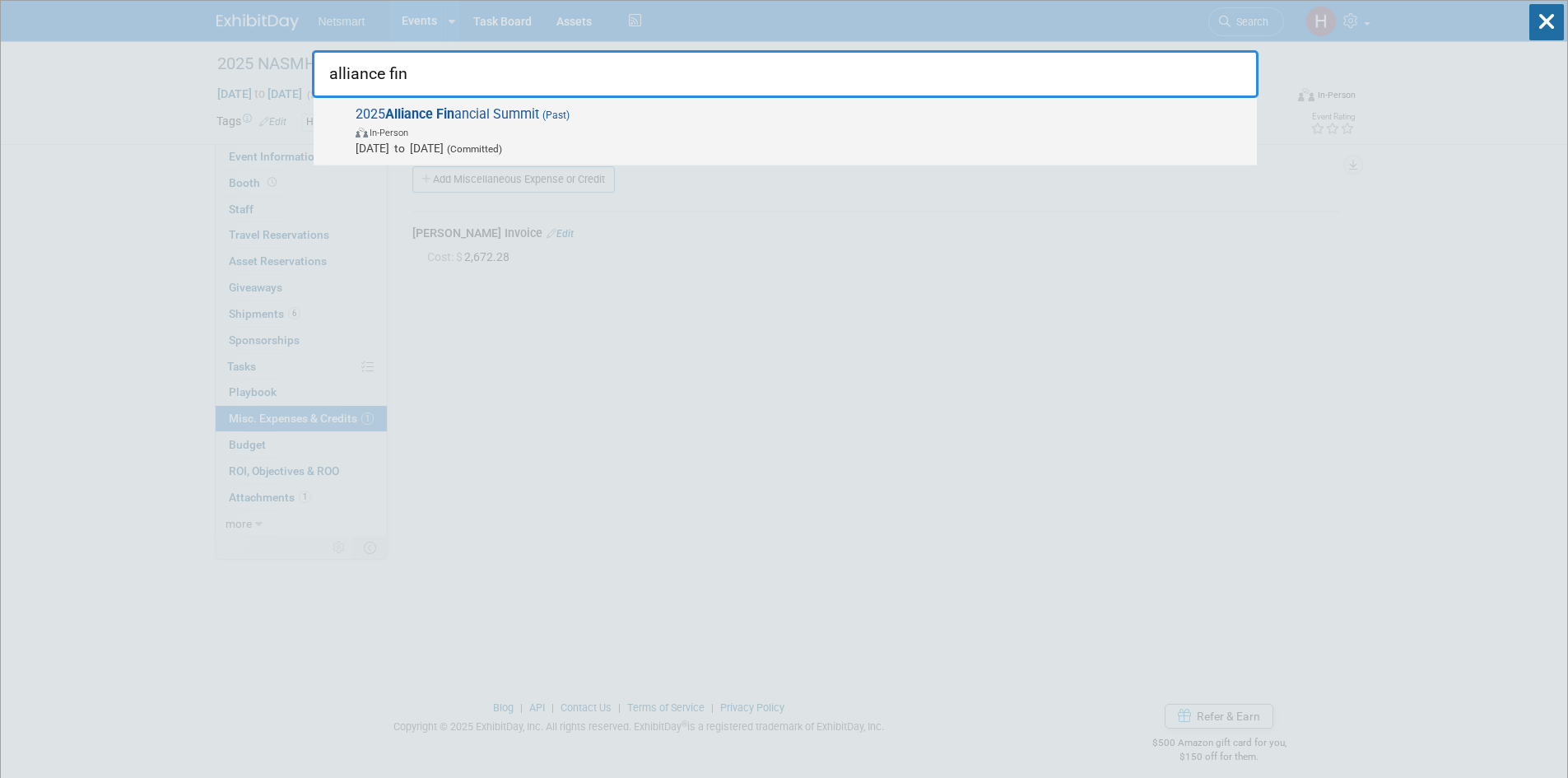
type input "alliance fin"
click at [568, 131] on span "In-Person" at bounding box center [802, 132] width 893 height 16
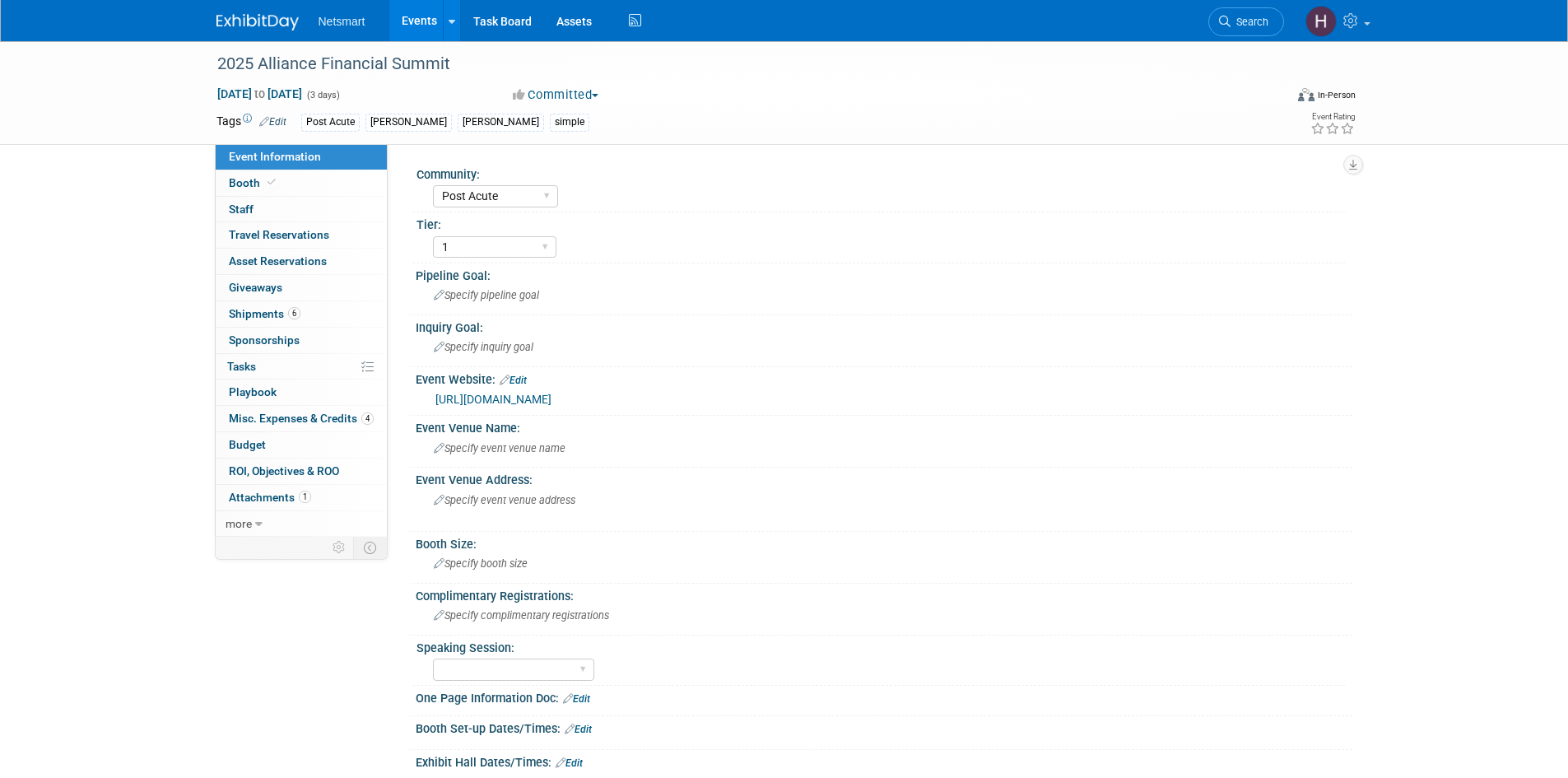
select select "Post Acute"
select select "1"
click at [294, 416] on span "Misc. Expenses & Credits 4" at bounding box center [301, 418] width 145 height 13
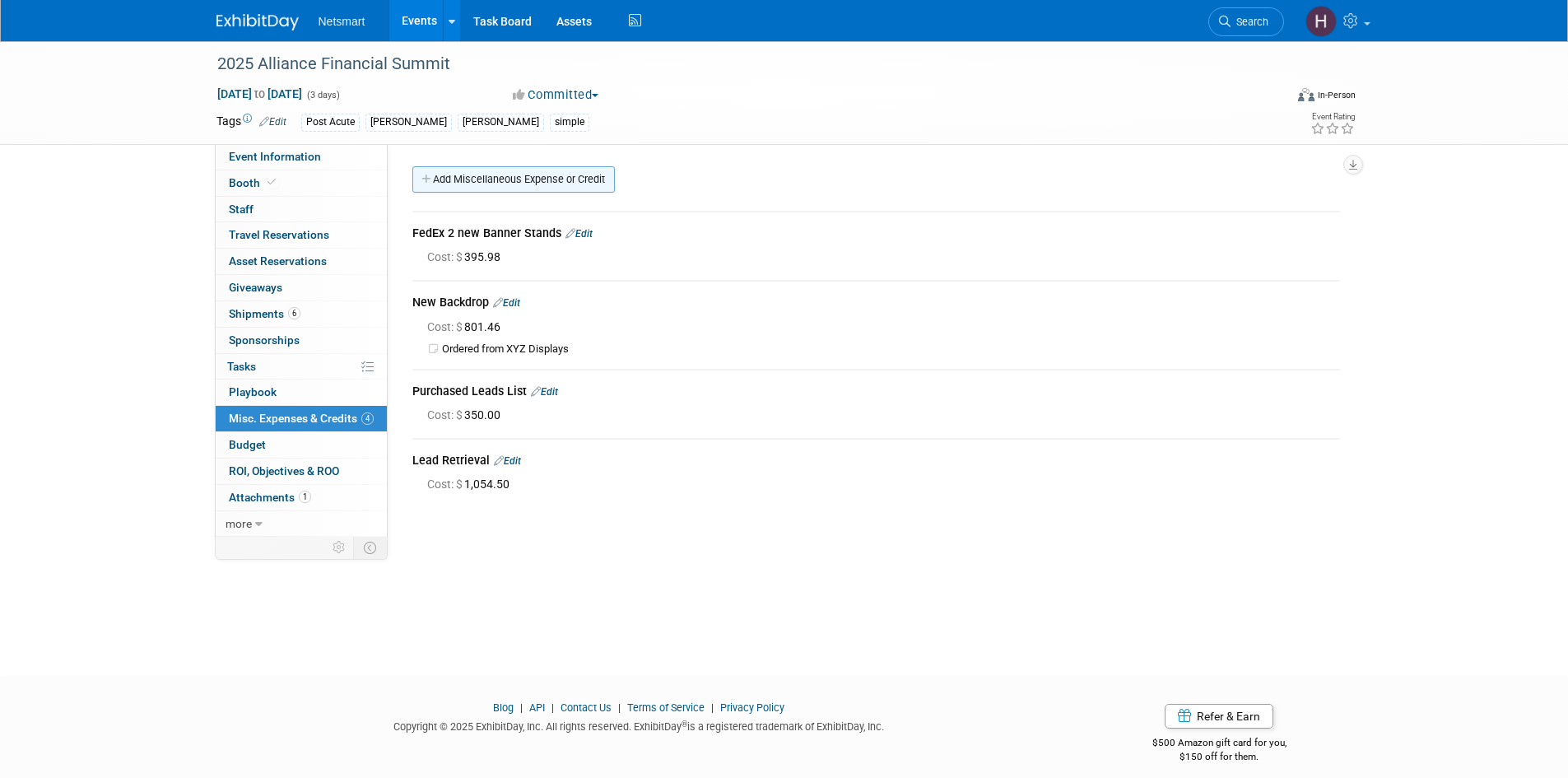
click at [524, 175] on link "Add Miscellaneous Expense or Credit" at bounding box center [513, 179] width 202 height 27
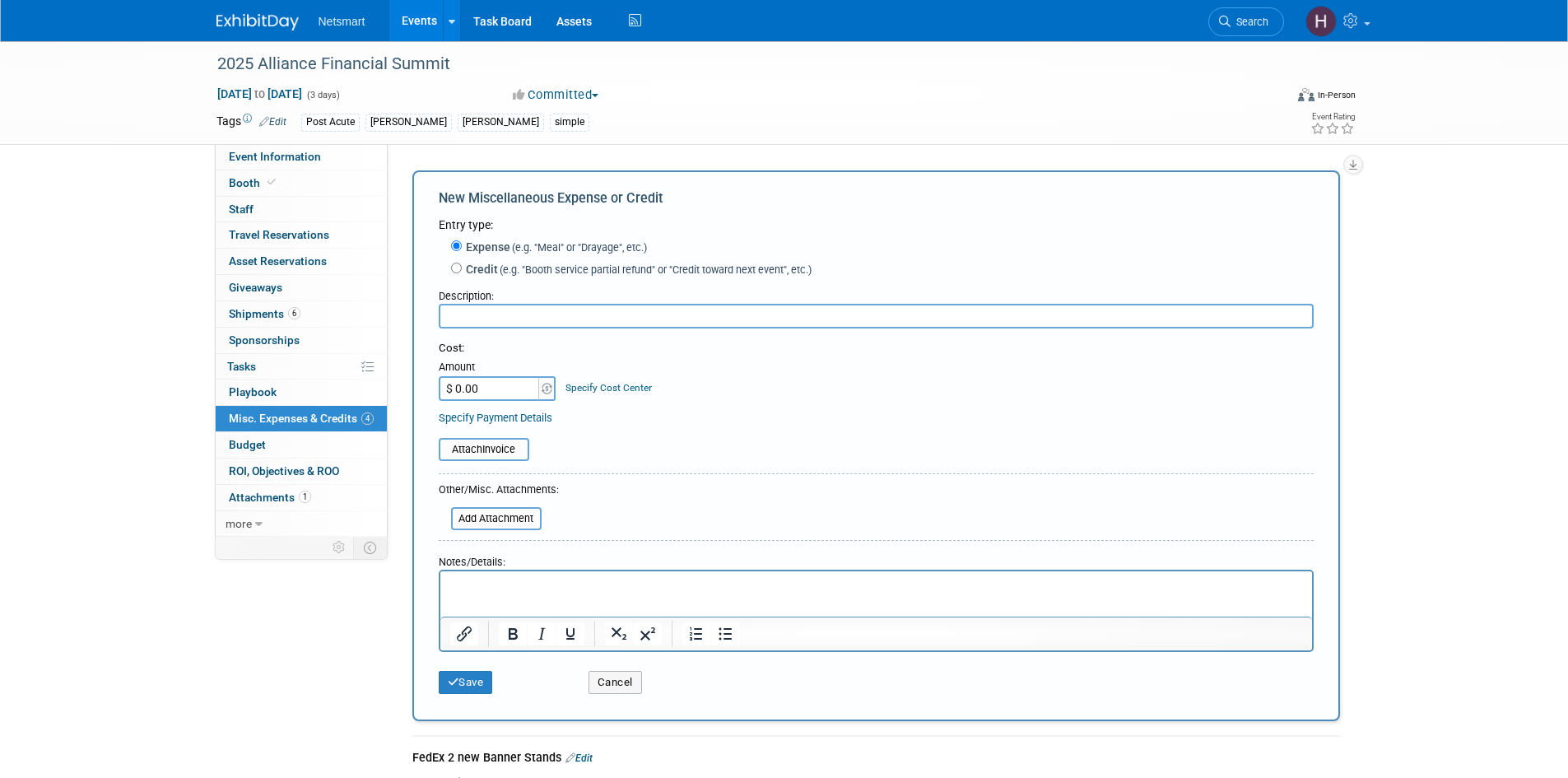
click at [536, 310] on input "text" at bounding box center [876, 316] width 875 height 25
type input "[PERSON_NAME] Invoice"
click at [485, 390] on input "$ 0.00" at bounding box center [490, 388] width 103 height 25
click at [488, 392] on input "$ 0.00" at bounding box center [490, 388] width 103 height 25
type input "$ 2,482.13"
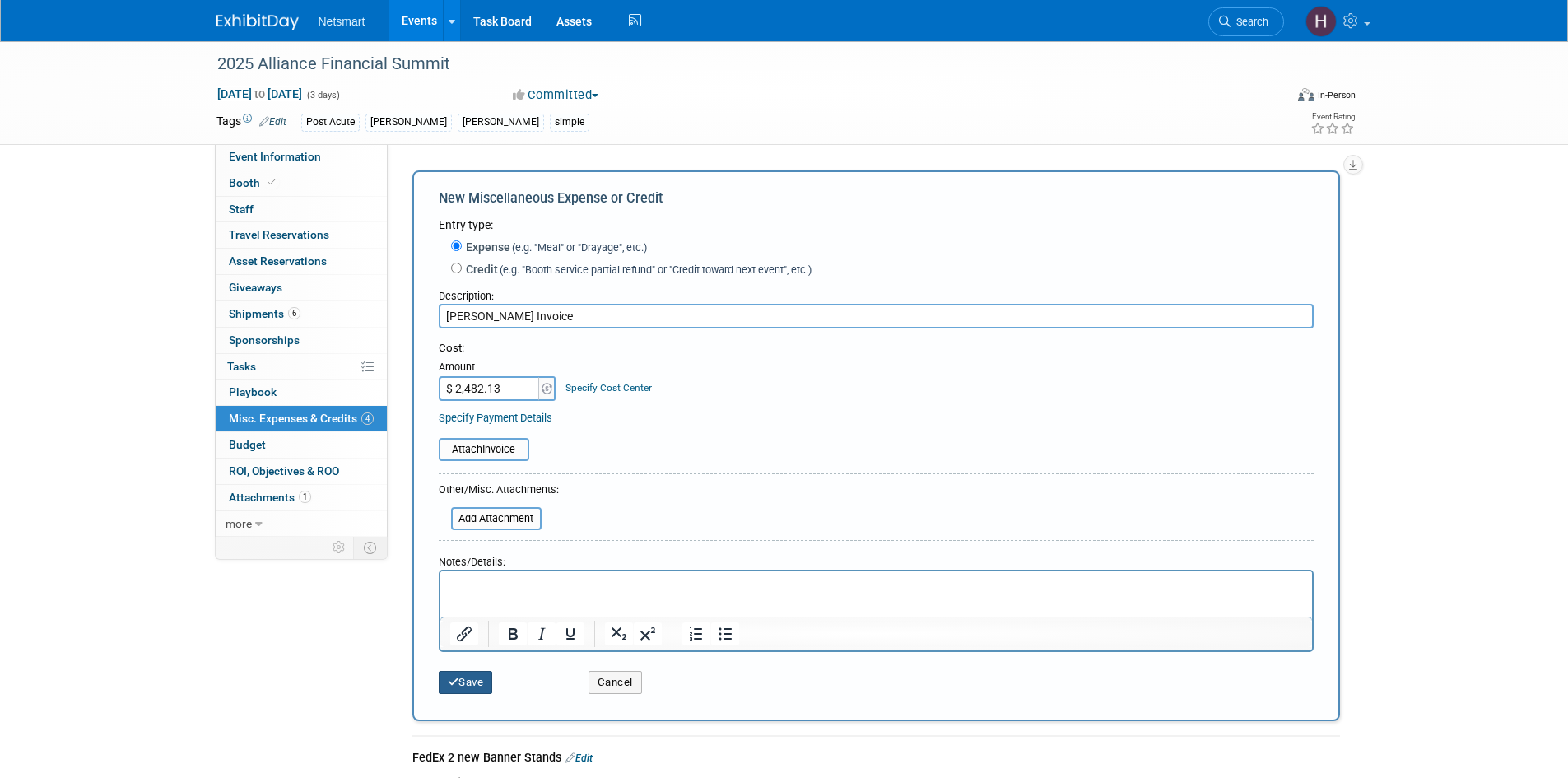
click at [484, 685] on button "Save" at bounding box center [465, 682] width 54 height 23
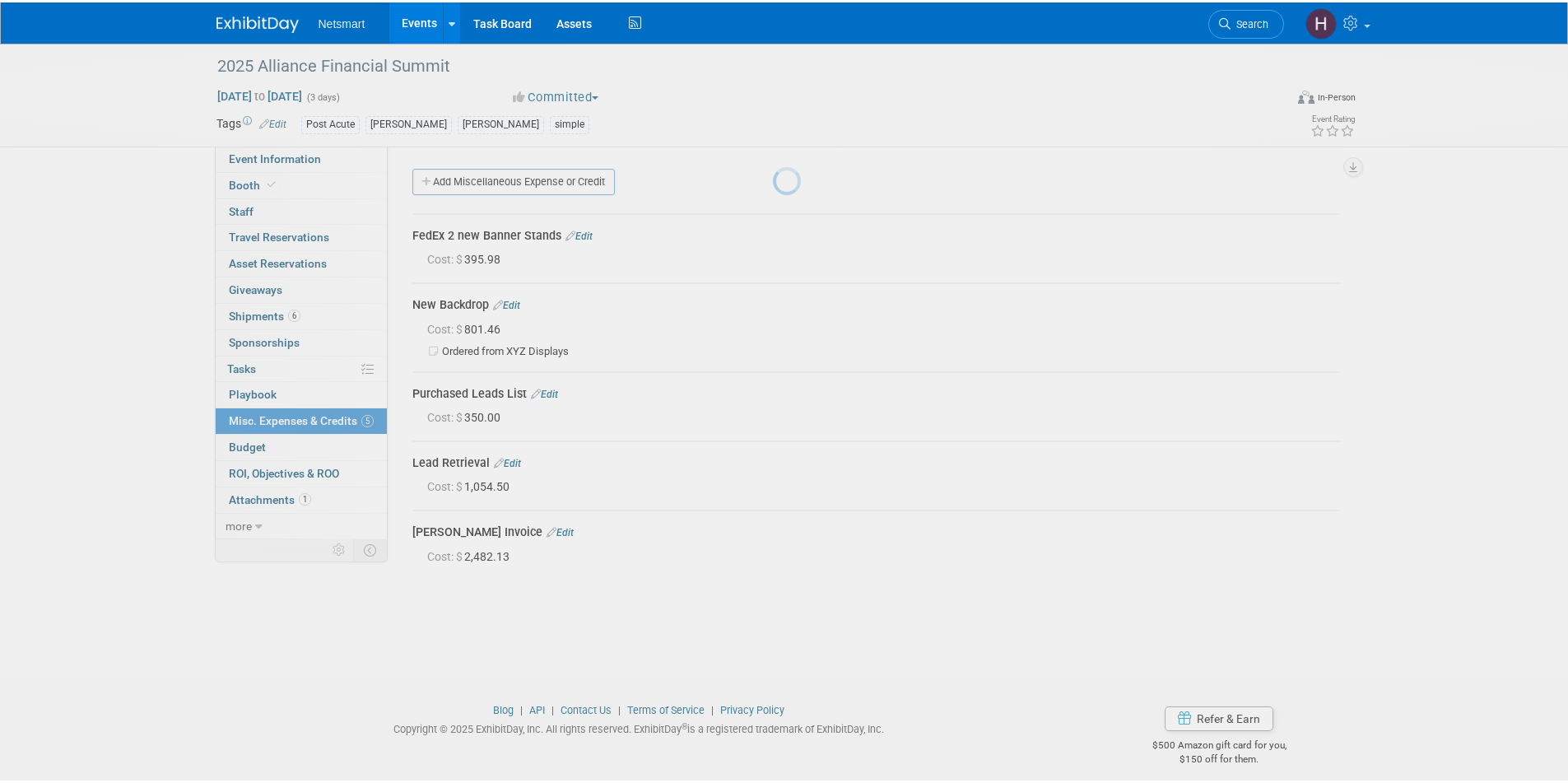
scroll to position [13, 0]
